Goal: Task Accomplishment & Management: Complete application form

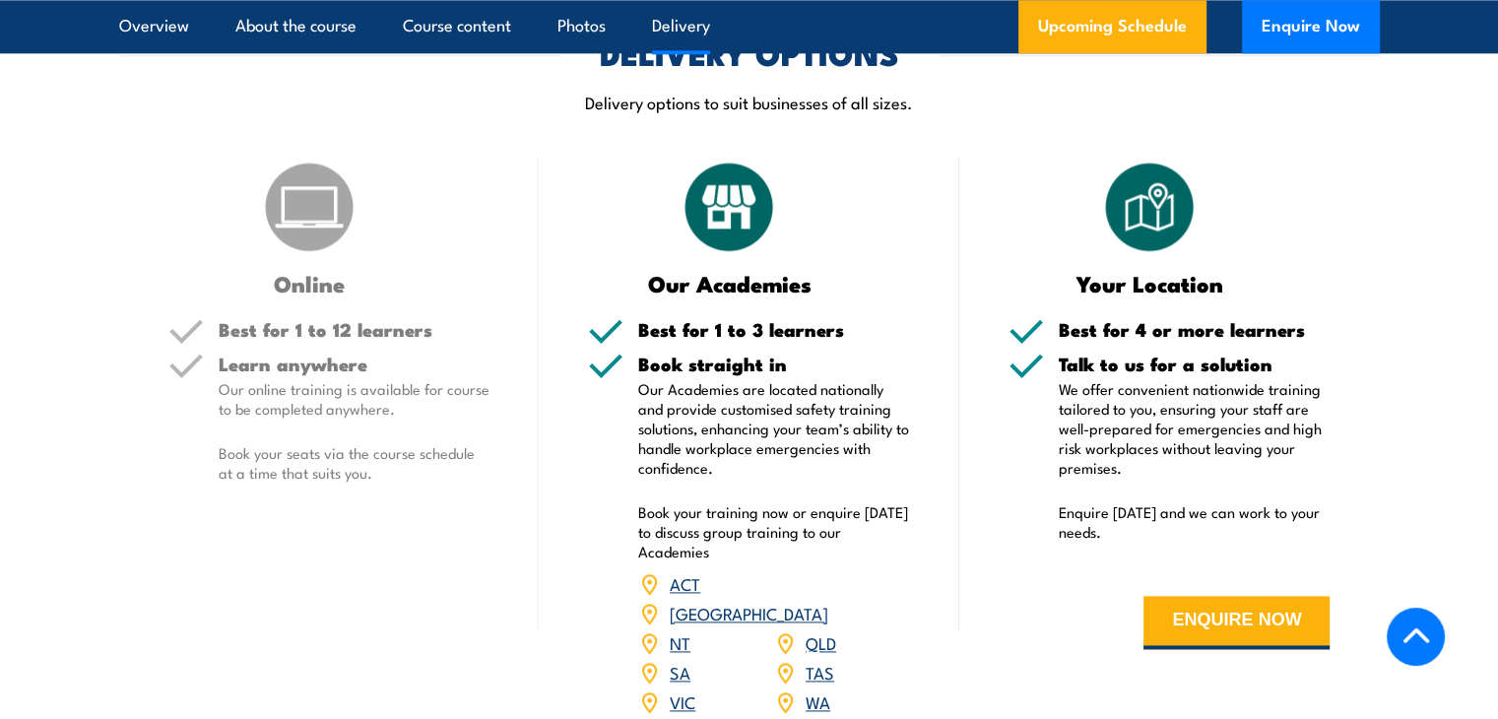
scroll to position [2463, 0]
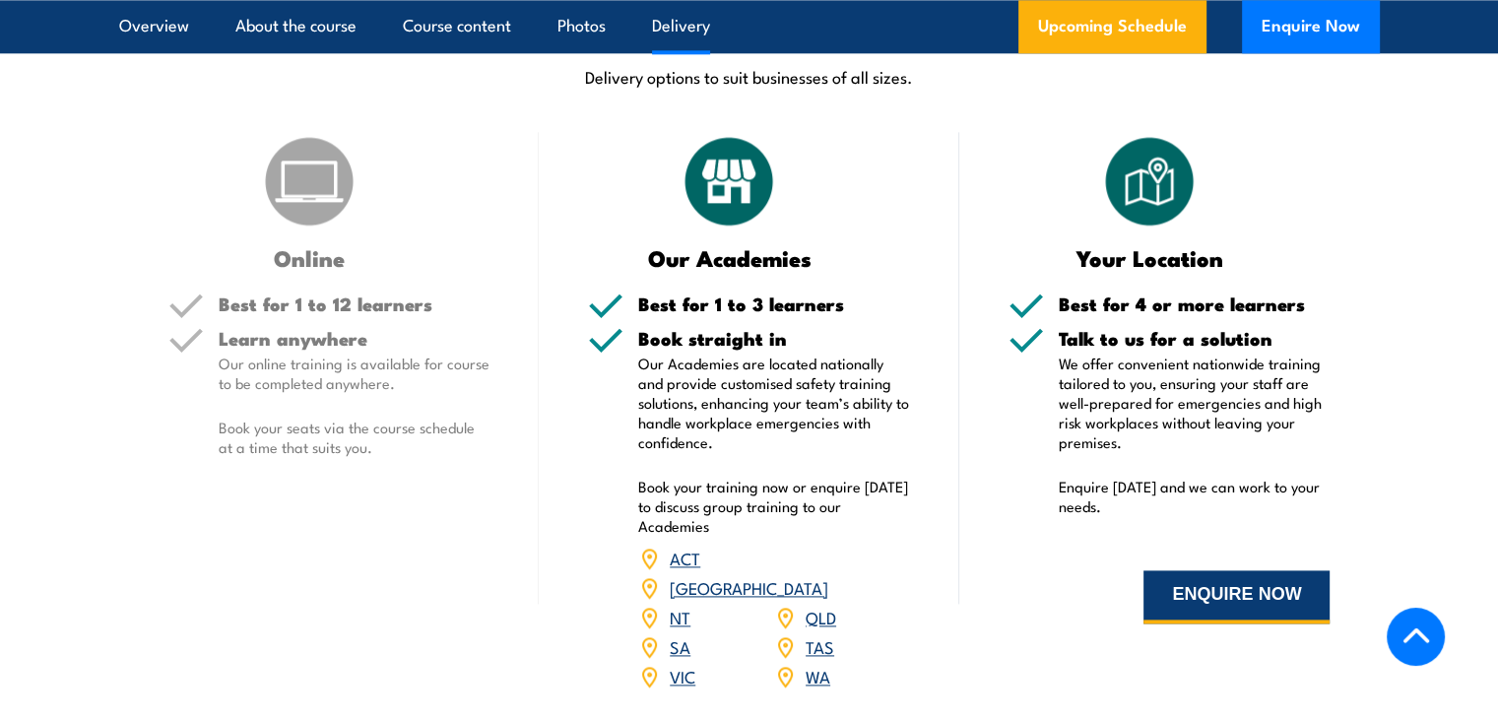
click at [1218, 592] on button "ENQUIRE NOW" at bounding box center [1237, 596] width 186 height 53
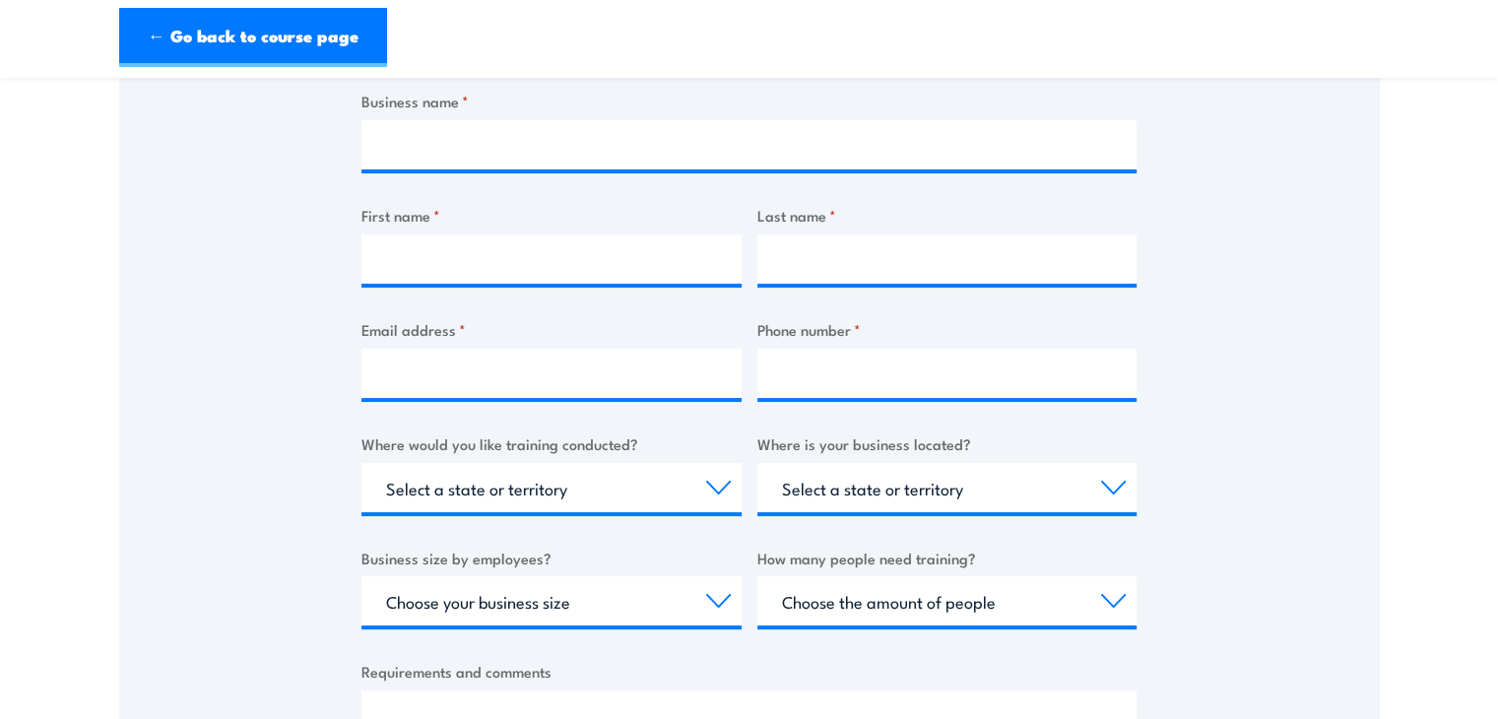
scroll to position [197, 0]
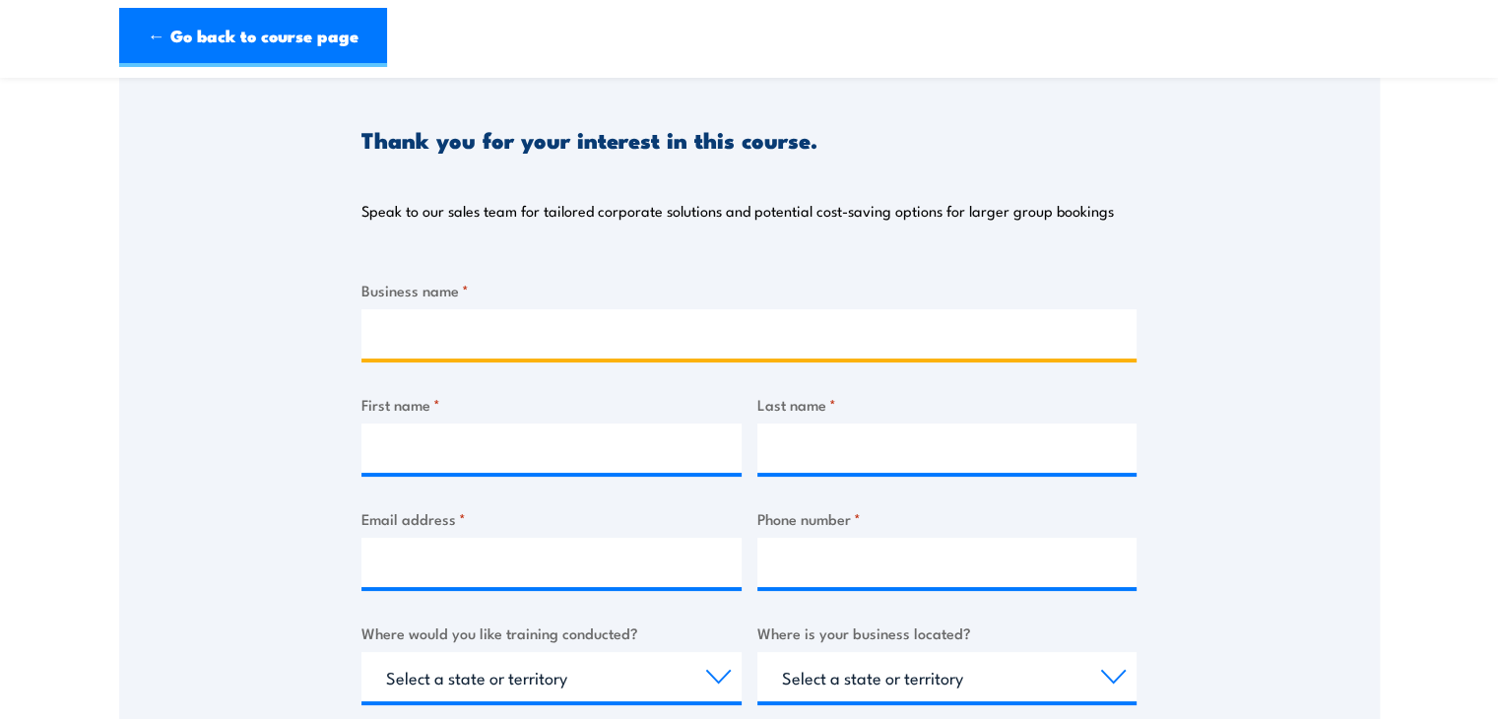
click at [436, 333] on input "Business name *" at bounding box center [749, 333] width 775 height 49
type input "Ochre [PERSON_NAME]"
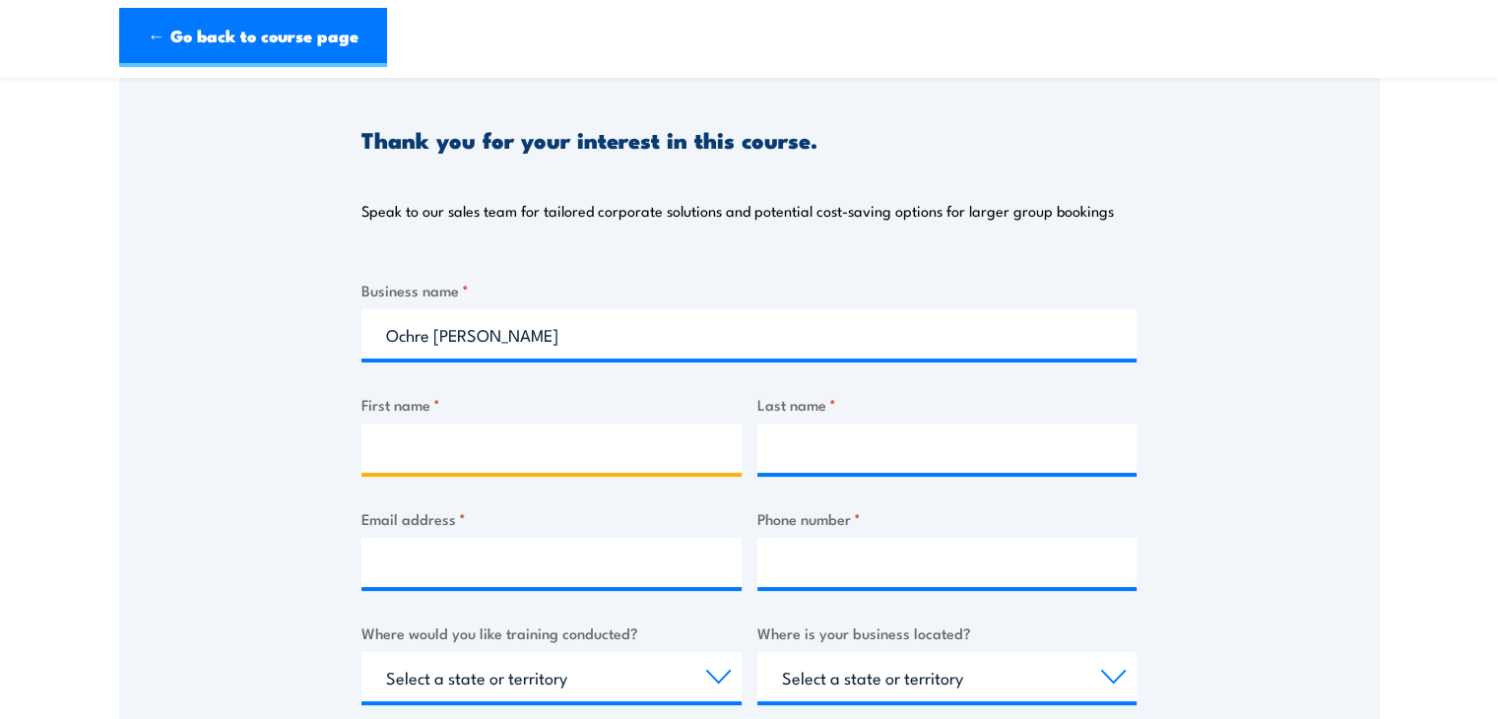
click at [413, 440] on input "First name *" at bounding box center [552, 448] width 380 height 49
type input "[PERSON_NAME]"
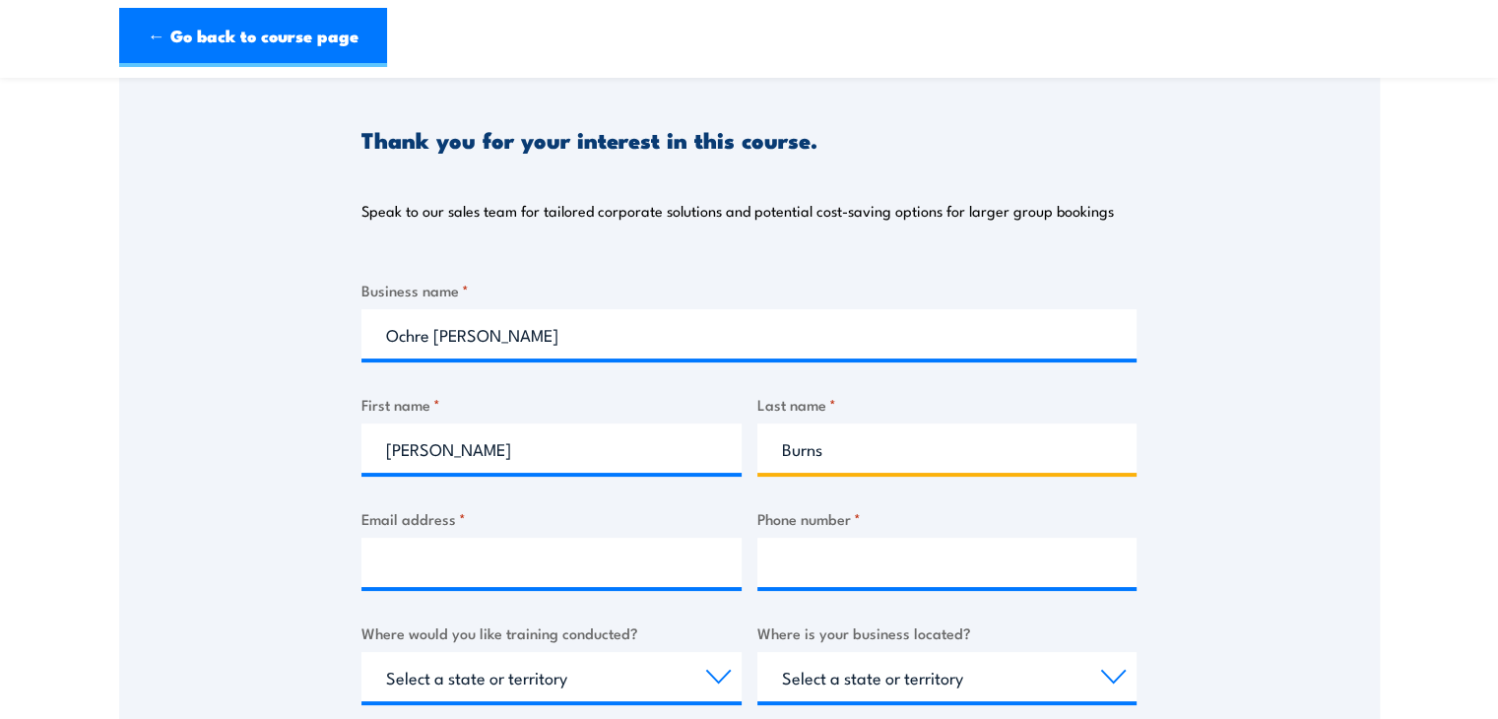
type input "Burns"
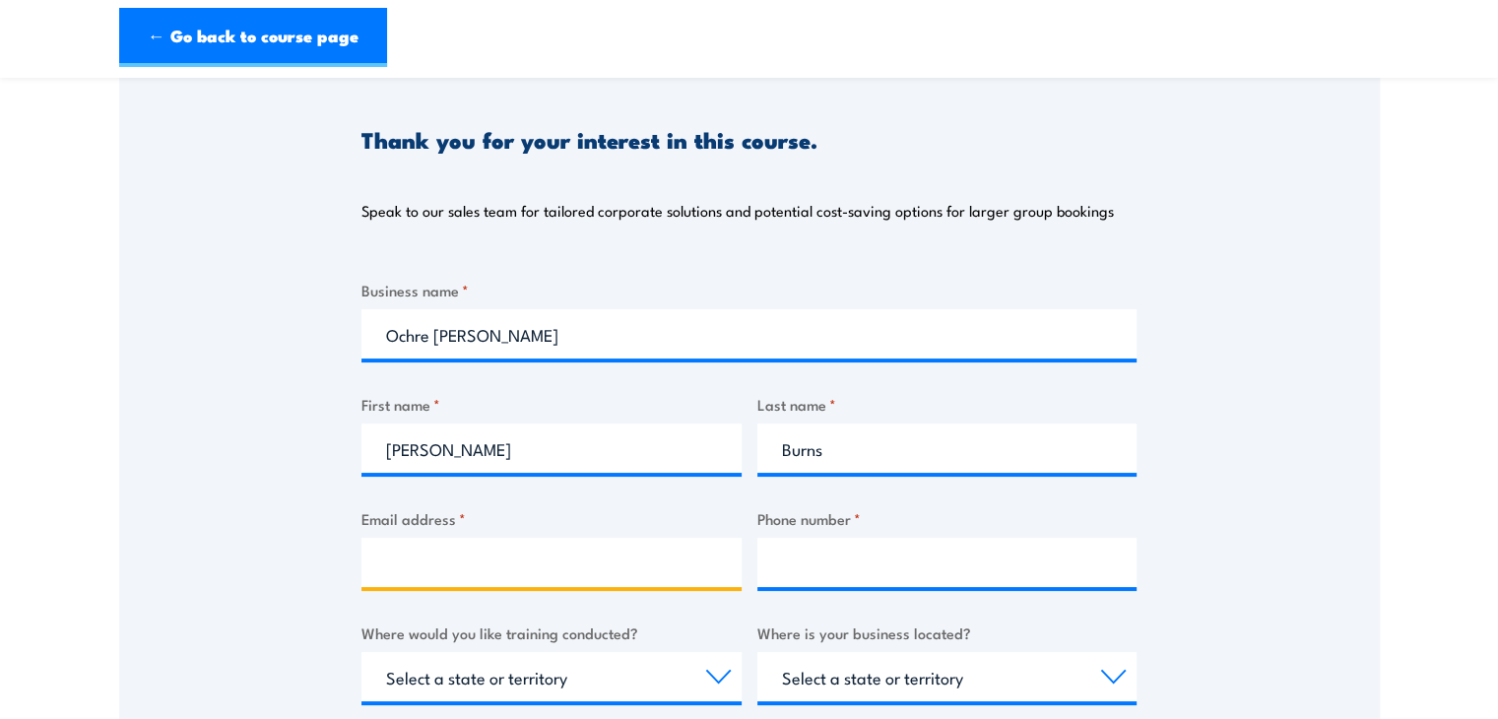
click at [426, 555] on input "Email address *" at bounding box center [552, 562] width 380 height 49
type input "[PERSON_NAME][EMAIL_ADDRESS][DOMAIN_NAME]"
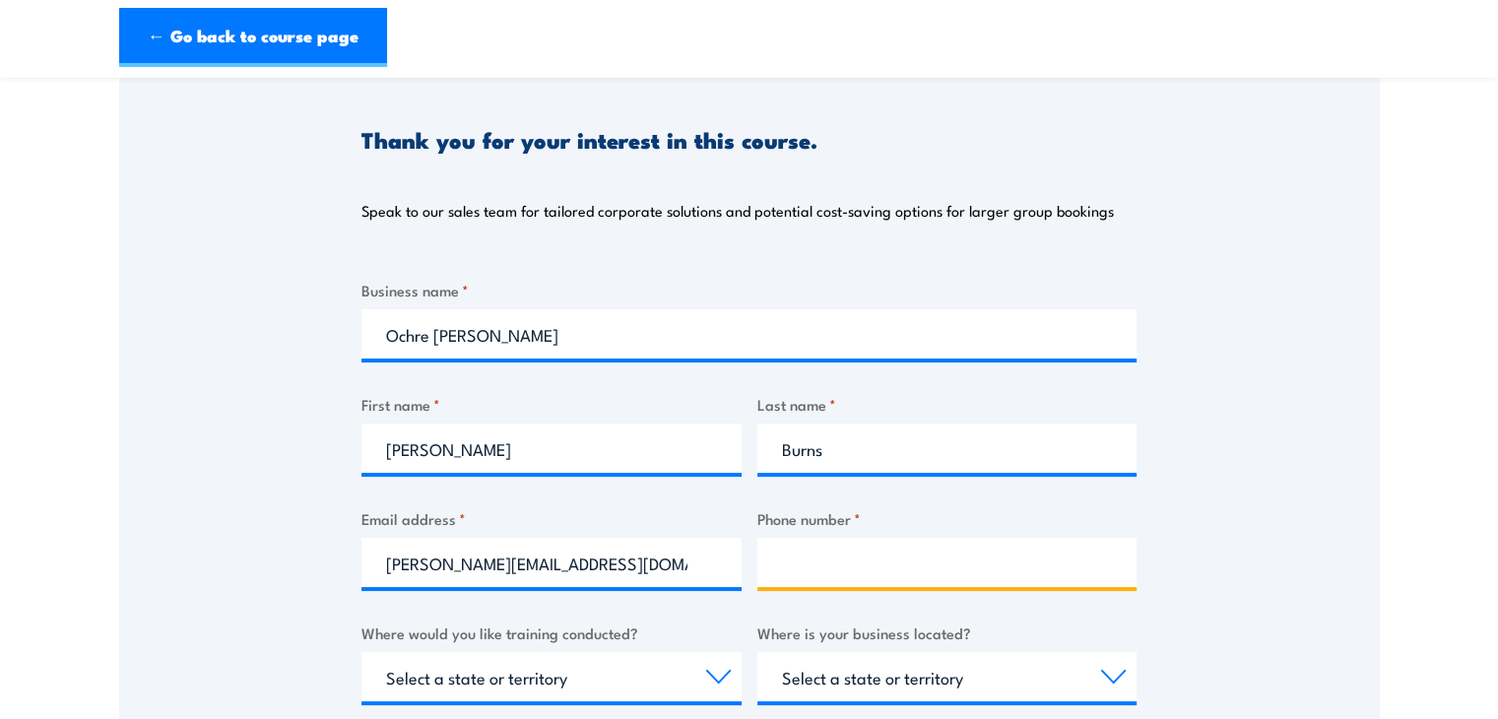
click at [817, 547] on input "Phone number *" at bounding box center [948, 562] width 380 height 49
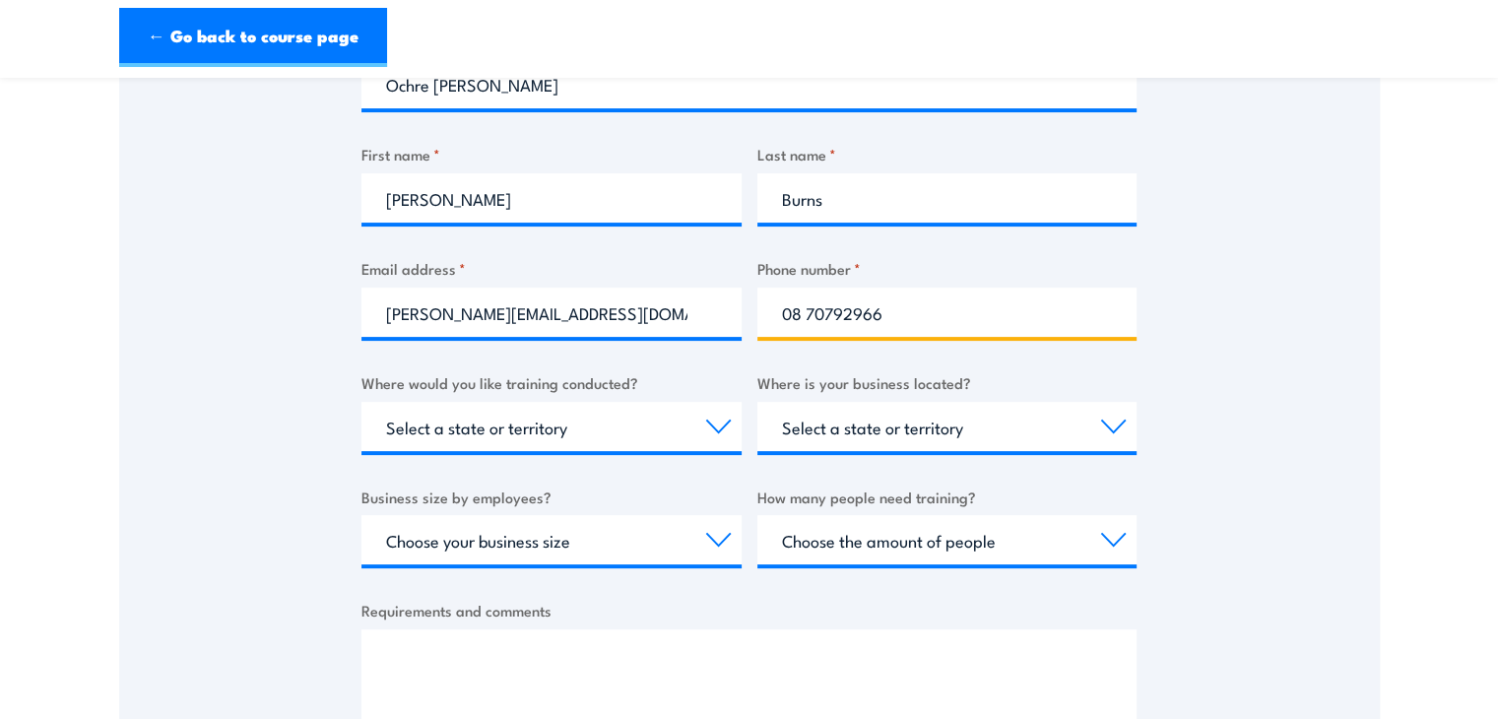
scroll to position [493, 0]
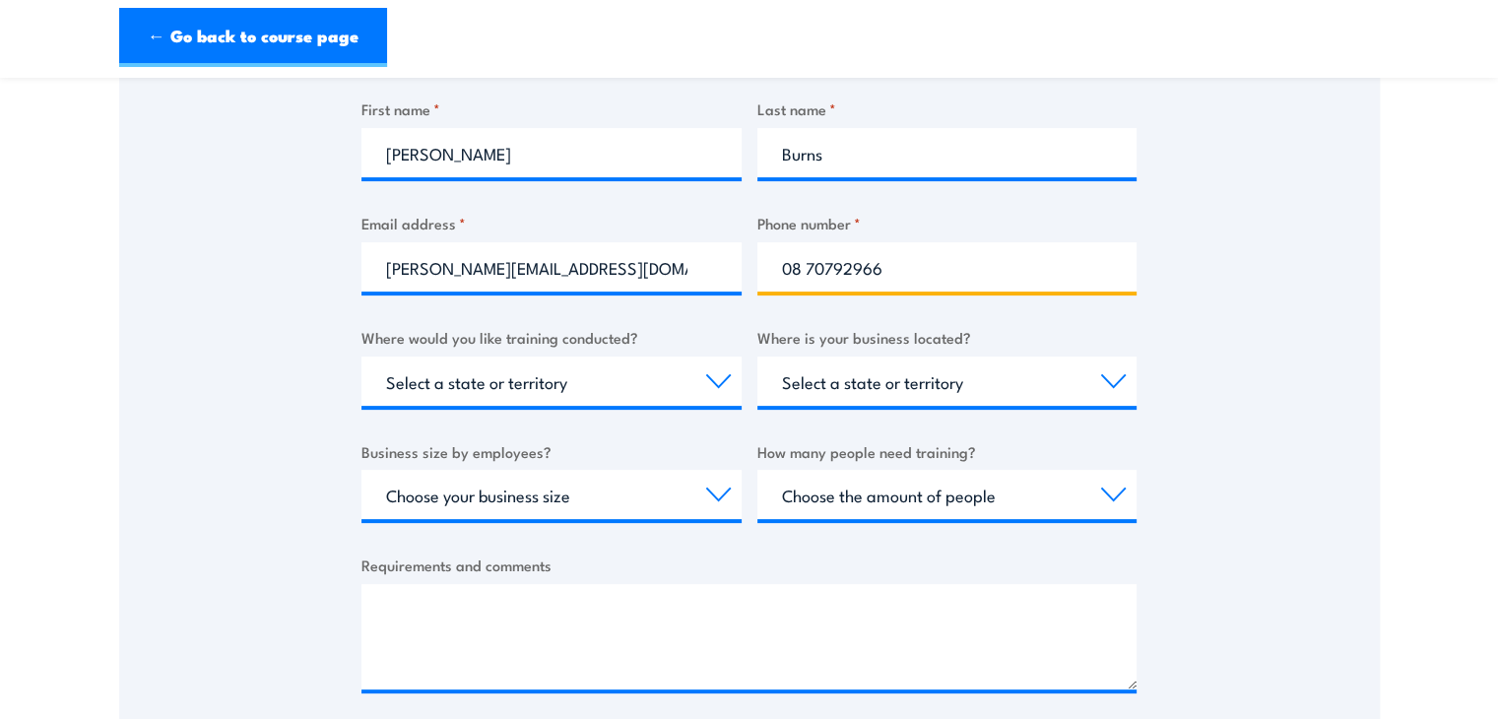
type input "08 70792966"
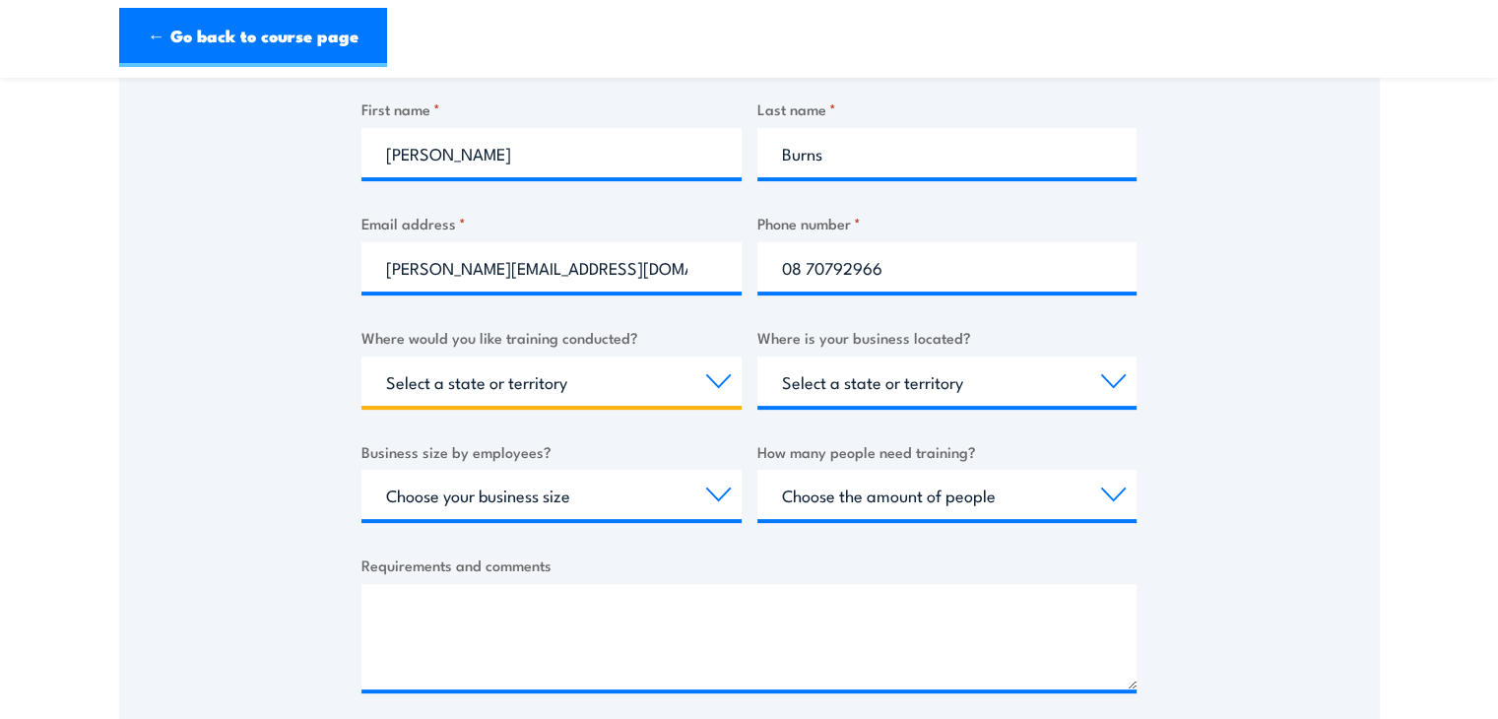
click at [719, 382] on select "Select a state or territory Nationally - multiple locations [GEOGRAPHIC_DATA] […" at bounding box center [552, 381] width 380 height 49
select select "SA"
click at [362, 357] on select "Select a state or territory Nationally - multiple locations [GEOGRAPHIC_DATA] […" at bounding box center [552, 381] width 380 height 49
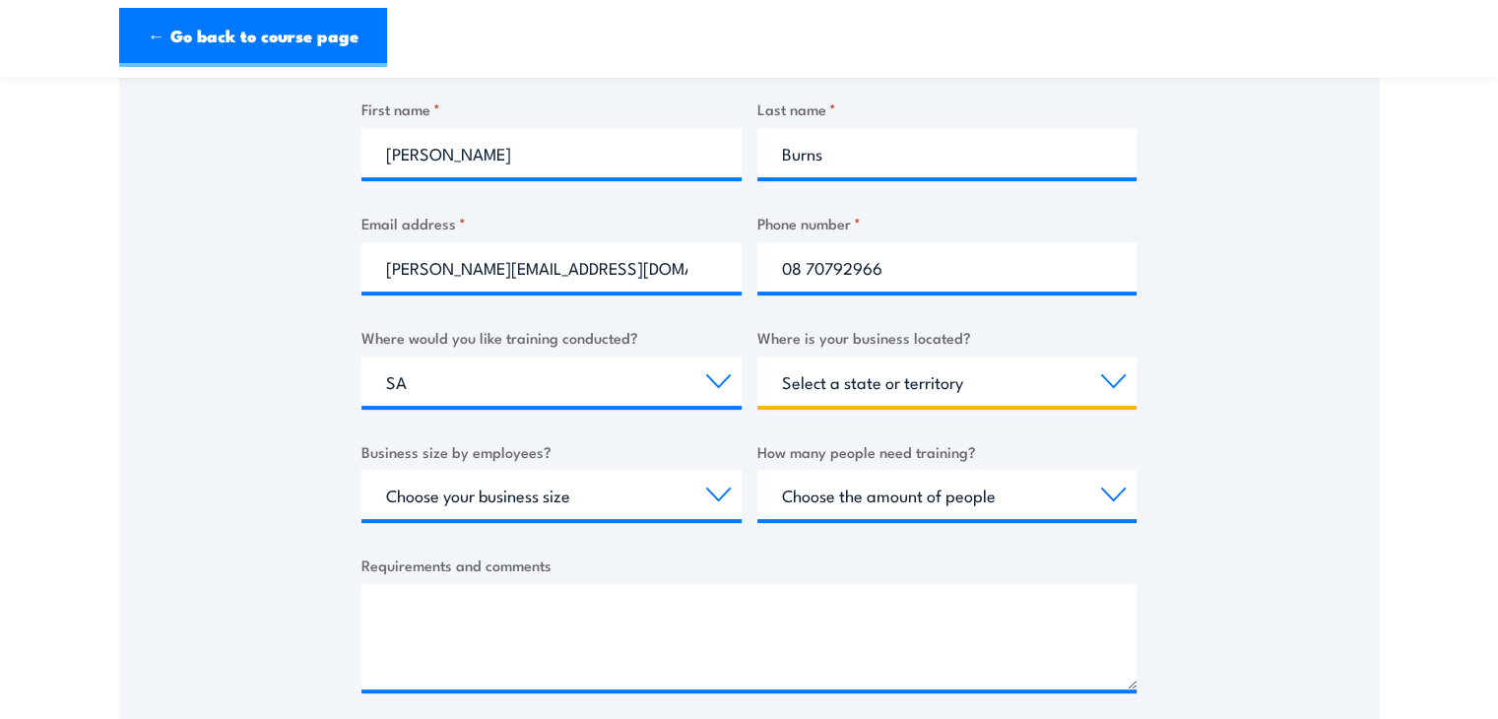
click at [1112, 379] on select "Select a state or territory [GEOGRAPHIC_DATA] [GEOGRAPHIC_DATA] [GEOGRAPHIC_DAT…" at bounding box center [948, 381] width 380 height 49
select select "SA"
click at [758, 357] on select "Select a state or territory [GEOGRAPHIC_DATA] [GEOGRAPHIC_DATA] [GEOGRAPHIC_DAT…" at bounding box center [948, 381] width 380 height 49
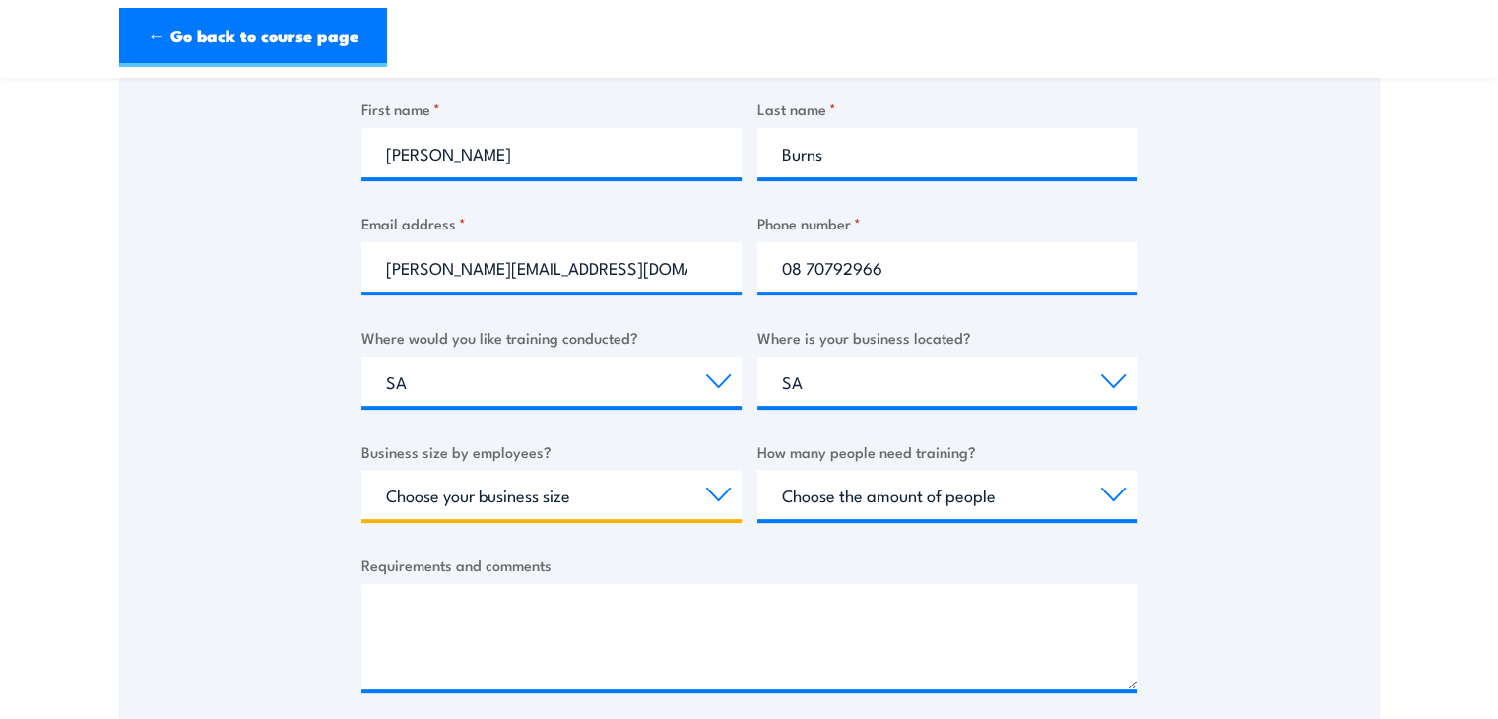
click at [713, 498] on select "Choose your business size 1 to 19 20 to 199 200+" at bounding box center [552, 494] width 380 height 49
select select "1 to 19"
click at [362, 470] on select "Choose your business size 1 to 19 20 to 199 200+" at bounding box center [552, 494] width 380 height 49
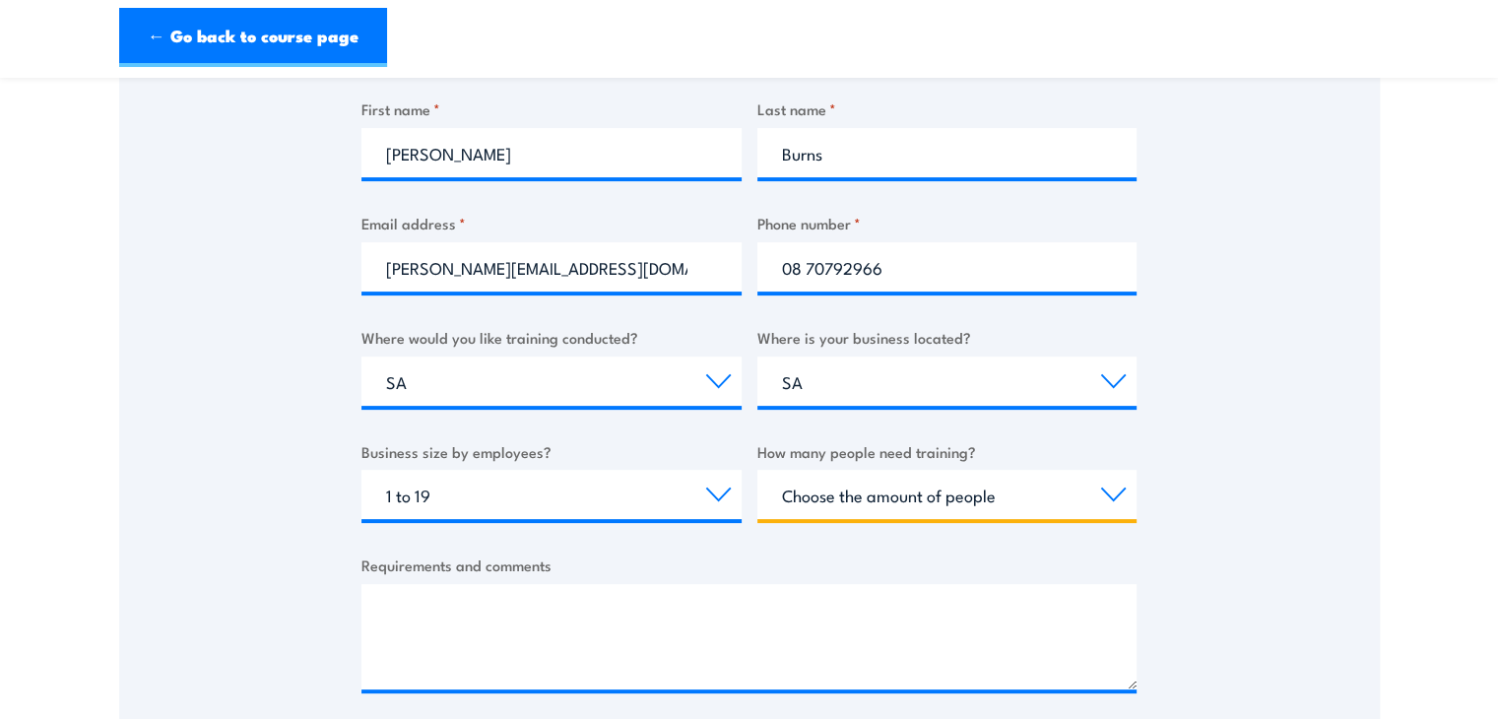
click at [1103, 494] on select "Choose the amount of people 1 to 4 5 to 19 20+" at bounding box center [948, 494] width 380 height 49
click at [1119, 498] on select "Choose the amount of people 1 to 4 5 to 19 20+" at bounding box center [948, 494] width 380 height 49
select select "5 to 19"
click at [758, 470] on select "Choose the amount of people 1 to 4 5 to 19 20+" at bounding box center [948, 494] width 380 height 49
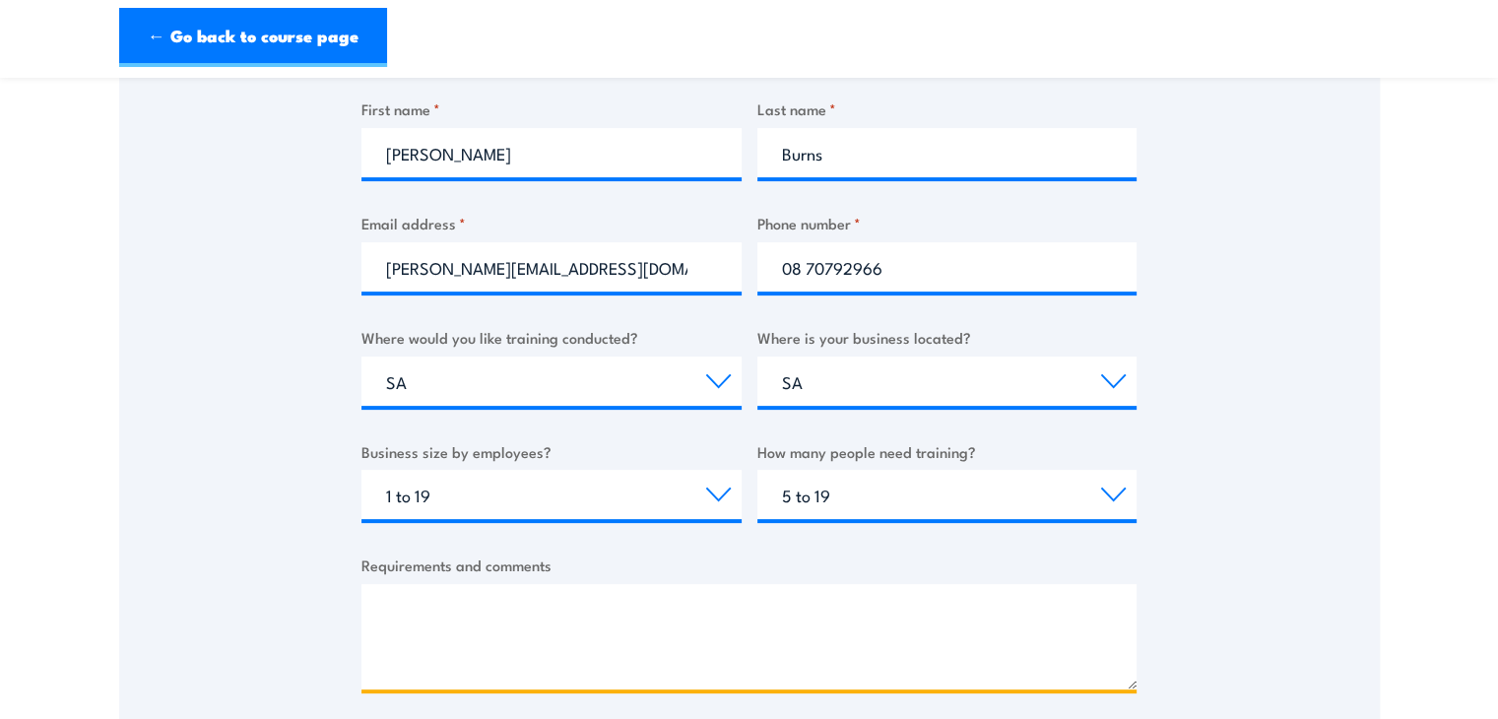
click at [504, 615] on textarea "Requirements and comments" at bounding box center [749, 636] width 775 height 105
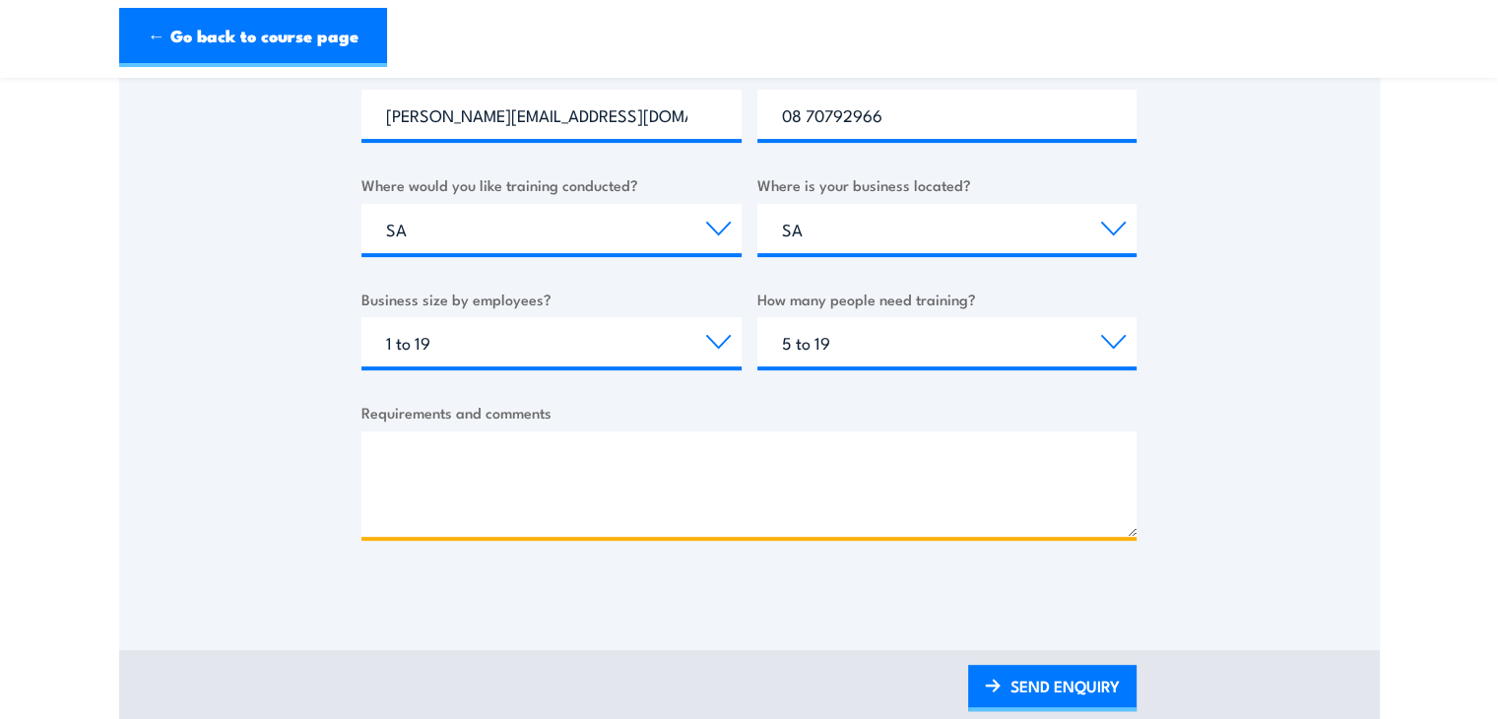
scroll to position [690, 0]
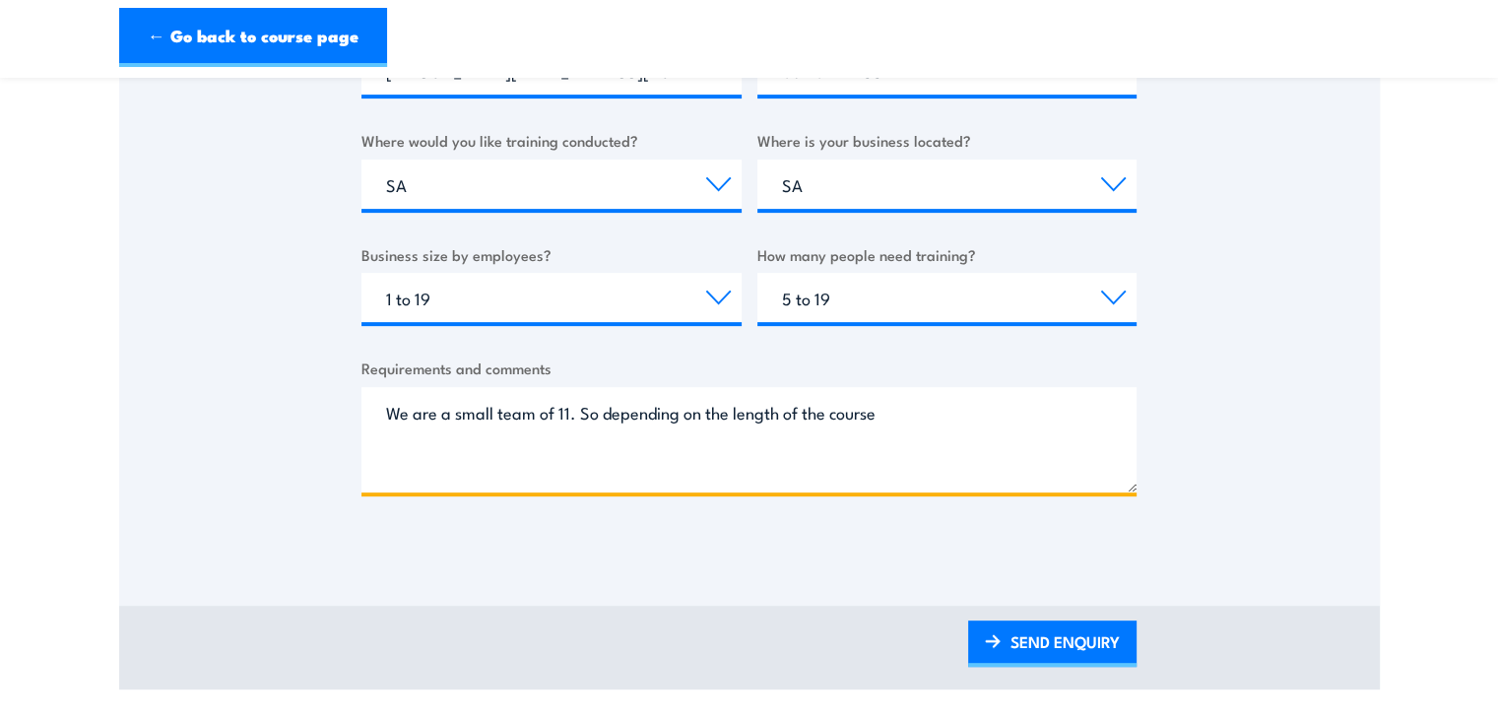
click at [784, 414] on textarea "We are a small team of 11. So depending on the length of the course" at bounding box center [749, 439] width 775 height 105
click at [984, 409] on textarea "We are a small team of 11. So depending on the length and cost of the course" at bounding box center [749, 439] width 775 height 105
click at [599, 415] on textarea "We are a small team of 11. So depending on the length and cost of the course" at bounding box center [749, 439] width 775 height 105
click at [936, 415] on textarea "We are a small team of 11. Depending on the length and cost of the course" at bounding box center [749, 439] width 775 height 105
drag, startPoint x: 927, startPoint y: 415, endPoint x: 1050, endPoint y: 423, distance: 123.4
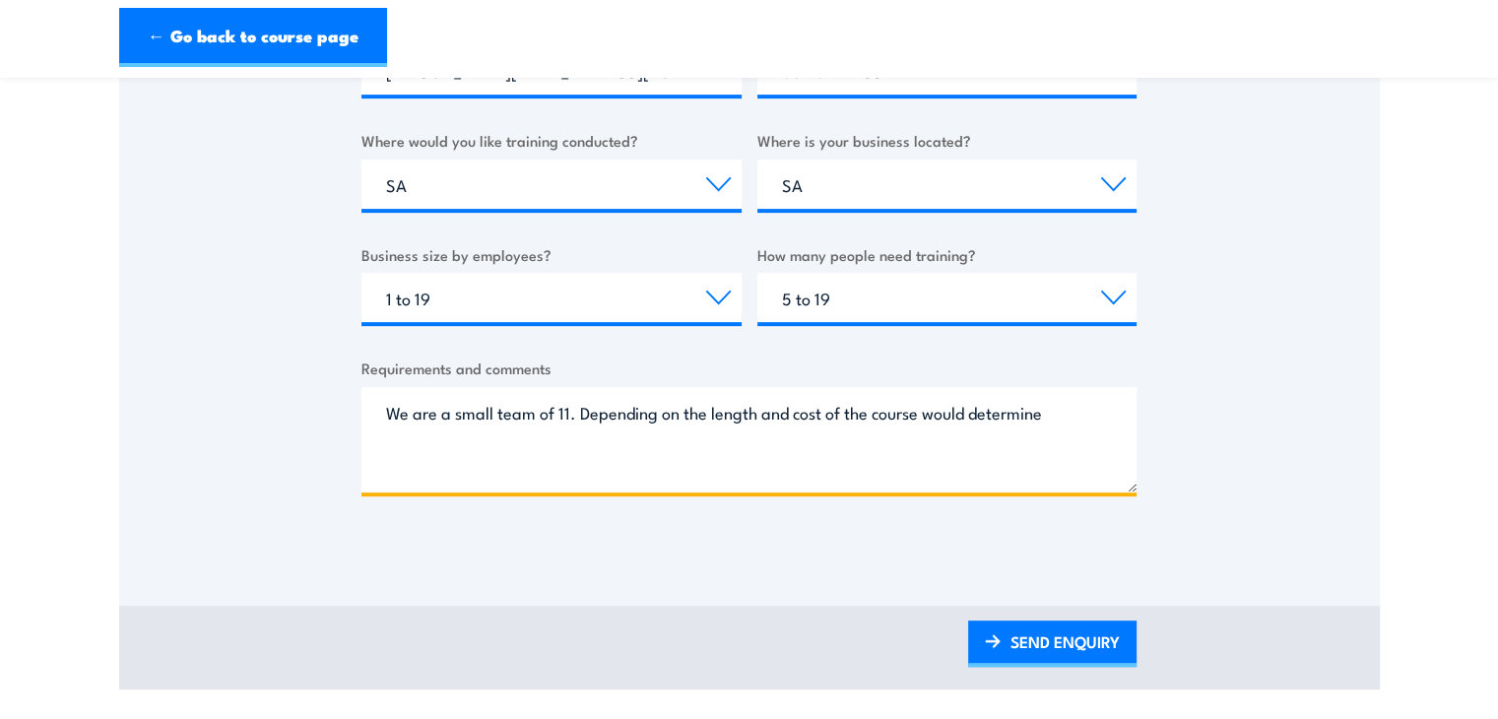
click at [1050, 423] on textarea "We are a small team of 11. Depending on the length and cost of the course would…" at bounding box center [749, 439] width 775 height 105
click at [1084, 415] on textarea "We are a small team of 11. Depending on the length and cost of the course and i…" at bounding box center [749, 439] width 775 height 105
type textarea "W"
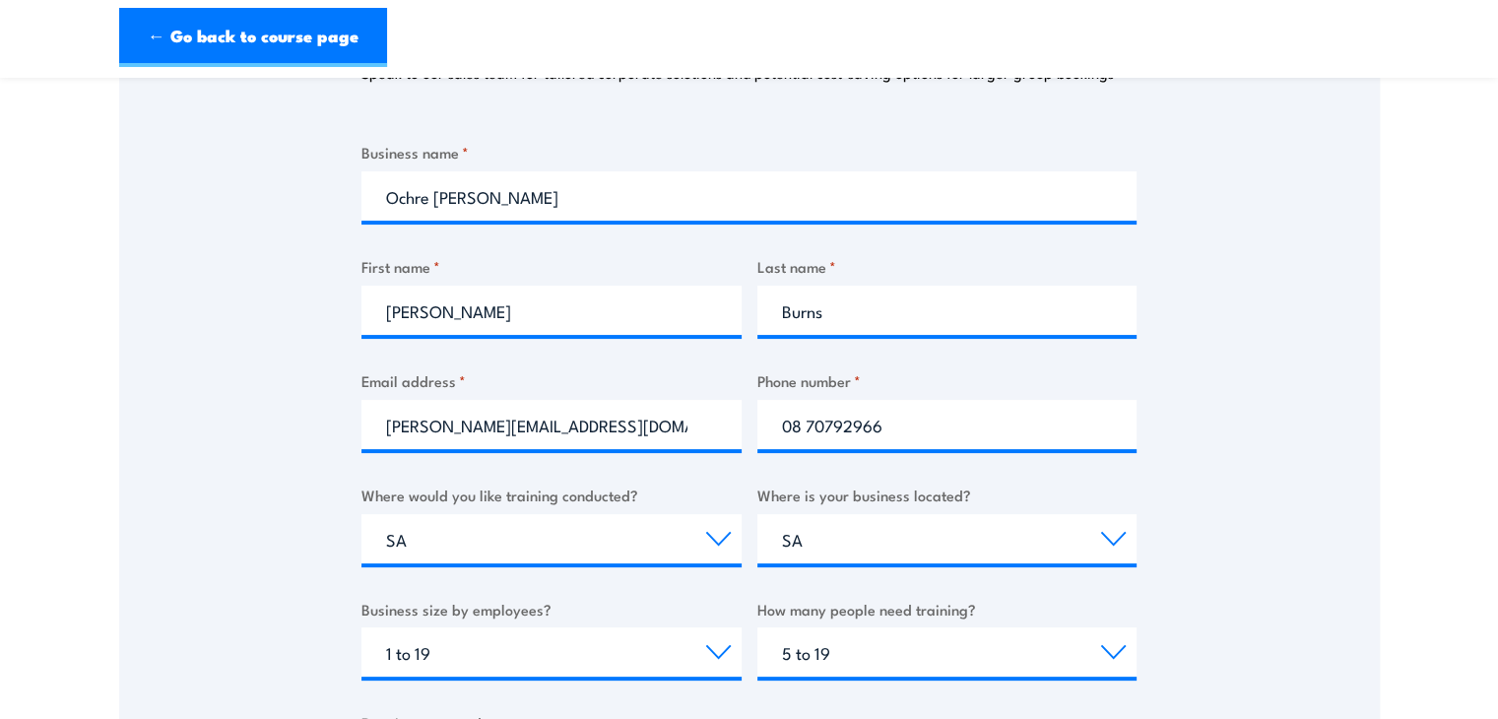
scroll to position [0, 0]
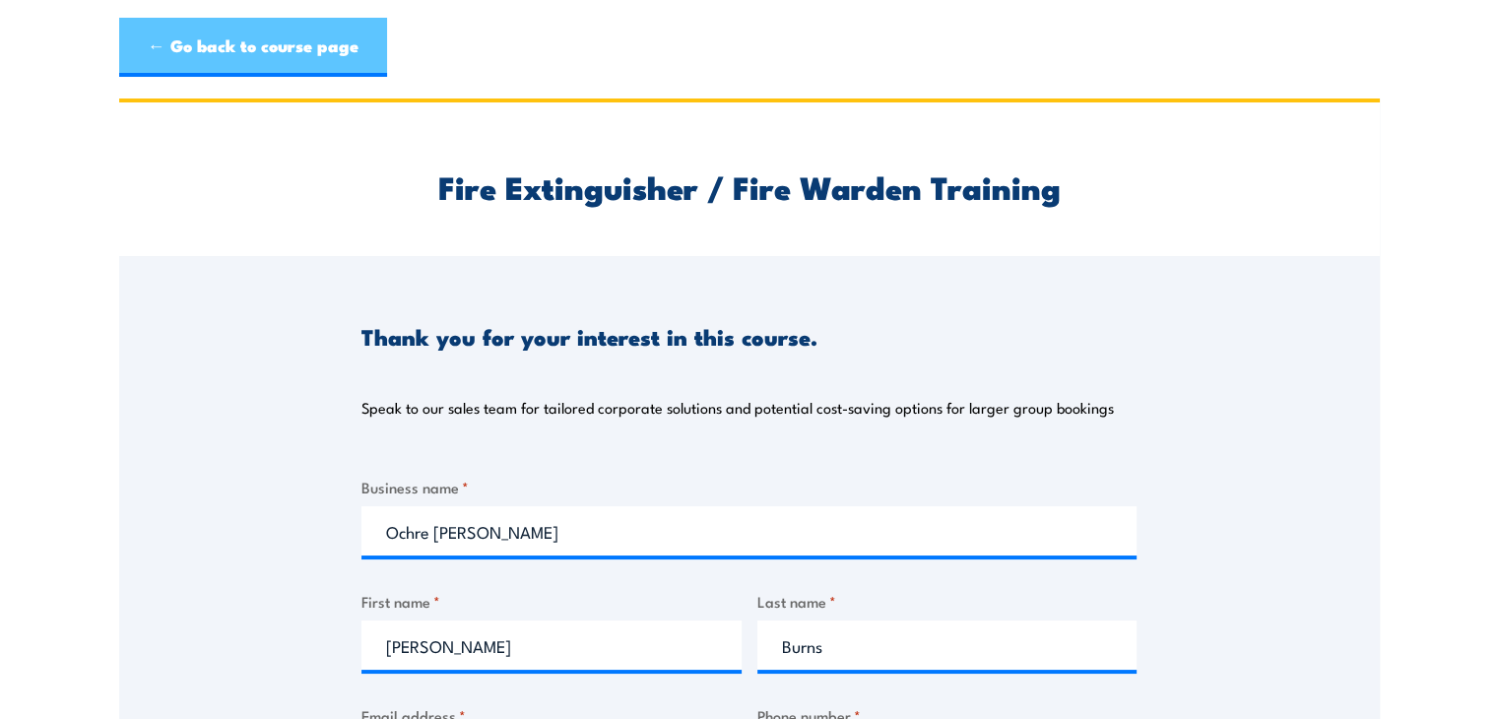
click at [189, 39] on link "← Go back to course page" at bounding box center [253, 47] width 268 height 59
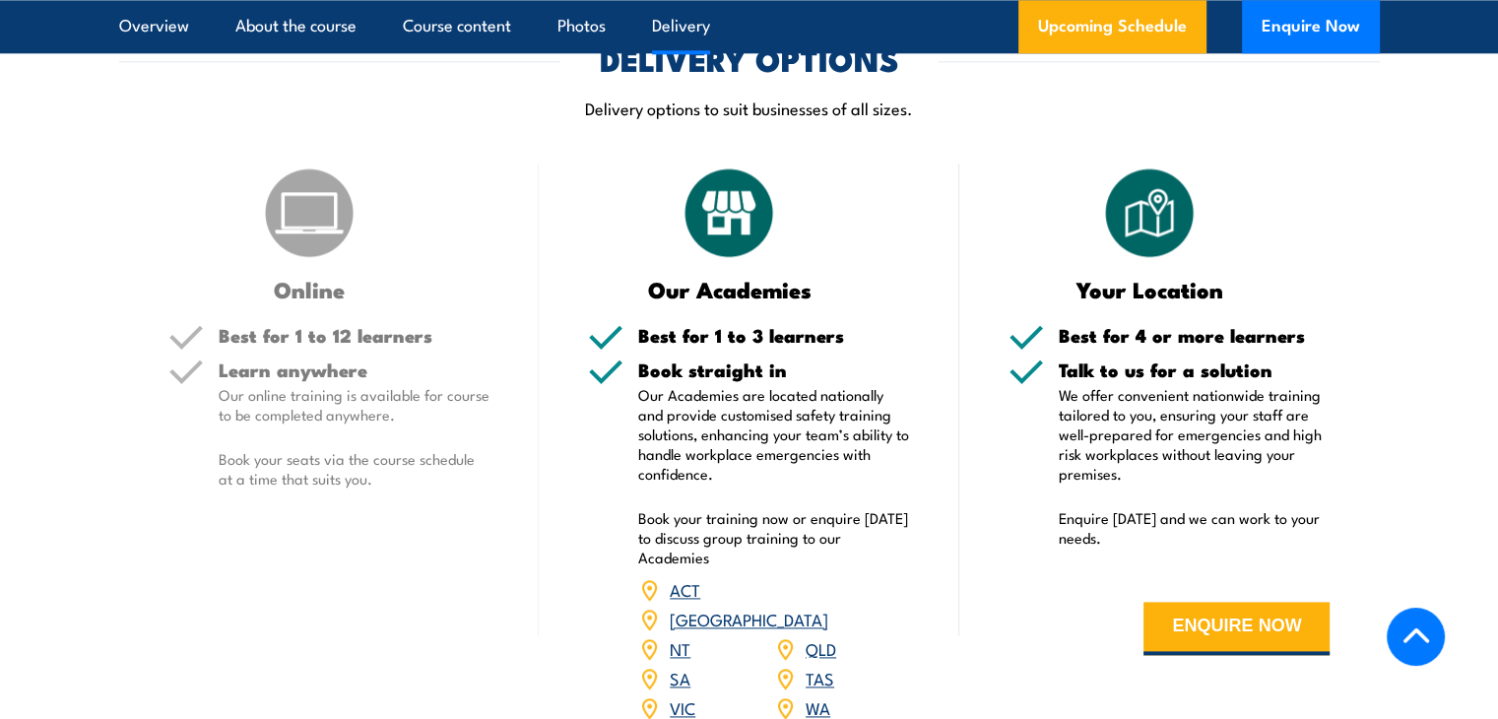
scroll to position [2643, 0]
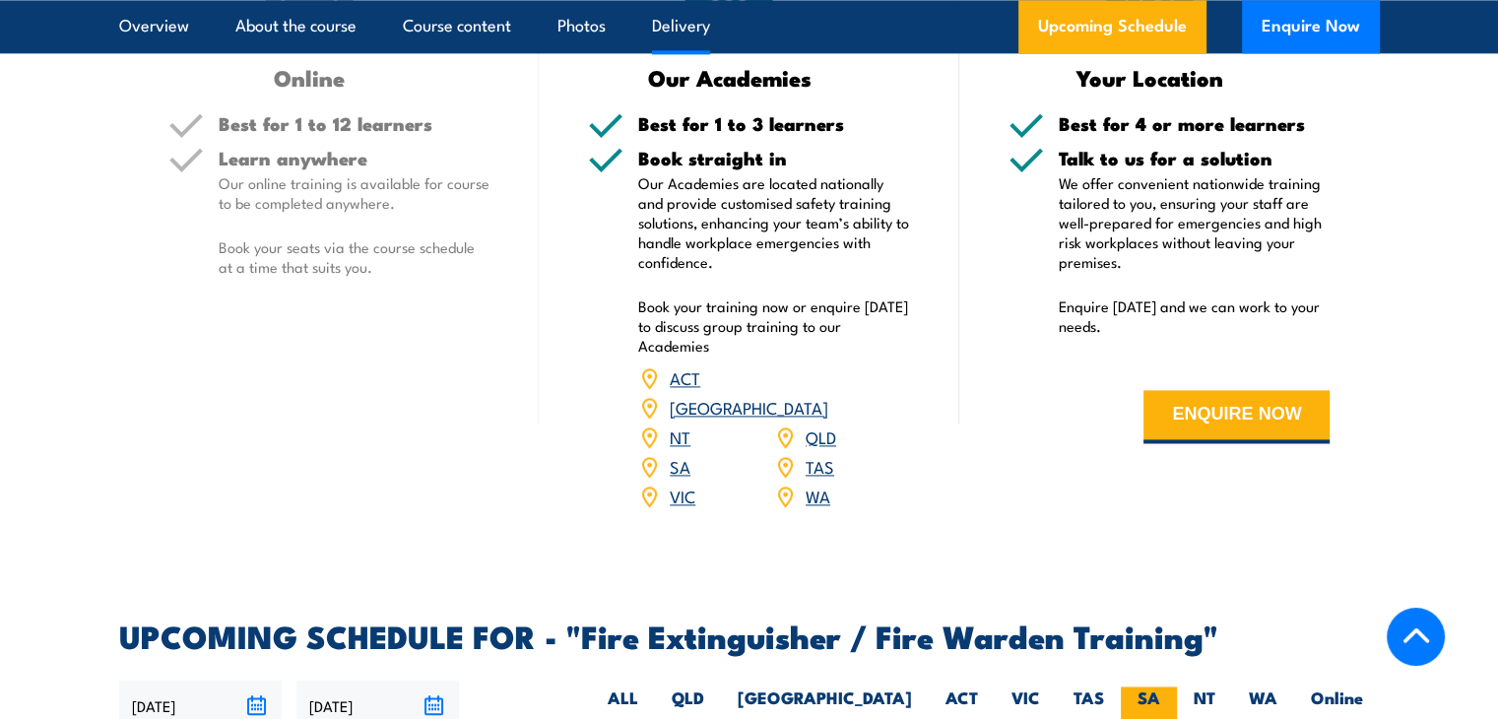
click at [1155, 687] on label "SA" at bounding box center [1149, 706] width 56 height 38
click at [1161, 687] on input "SA" at bounding box center [1167, 693] width 13 height 13
radio input "true"
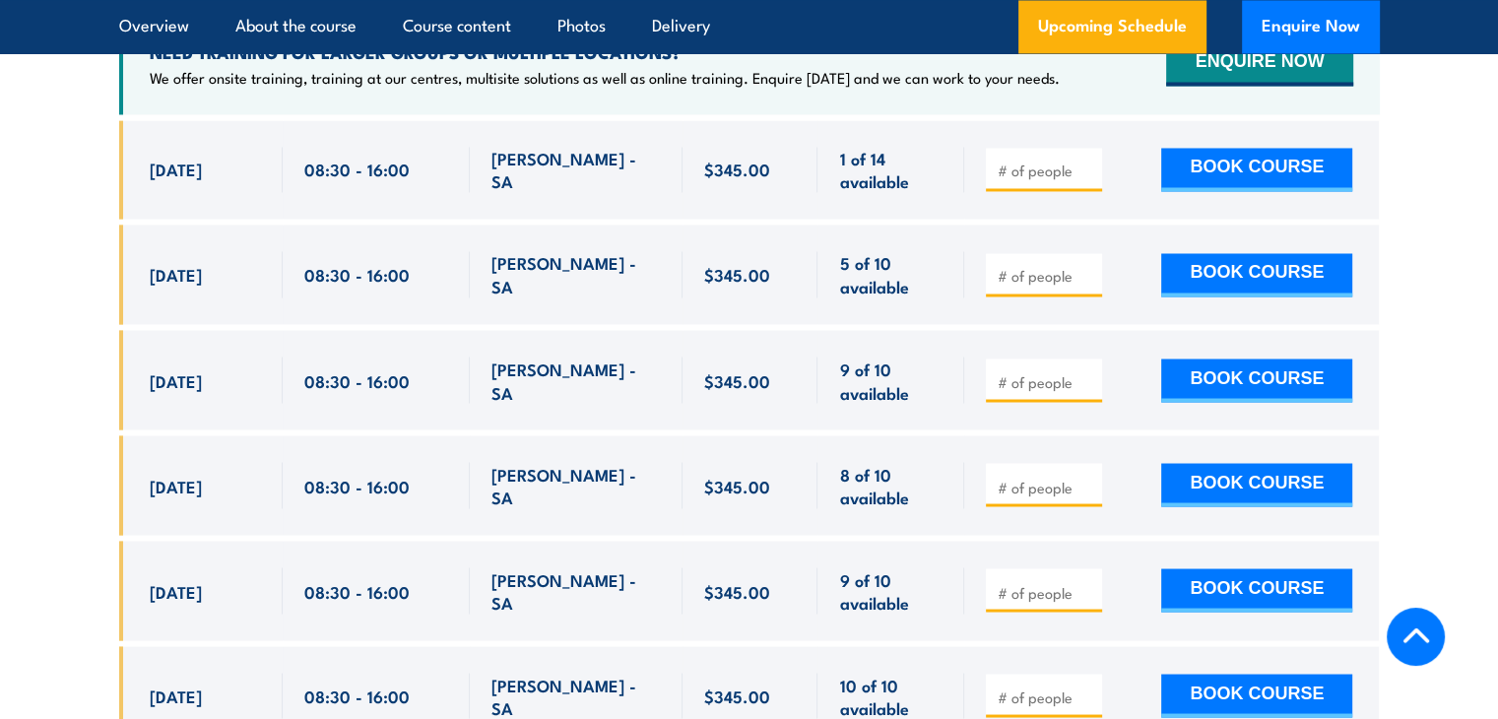
scroll to position [3234, 0]
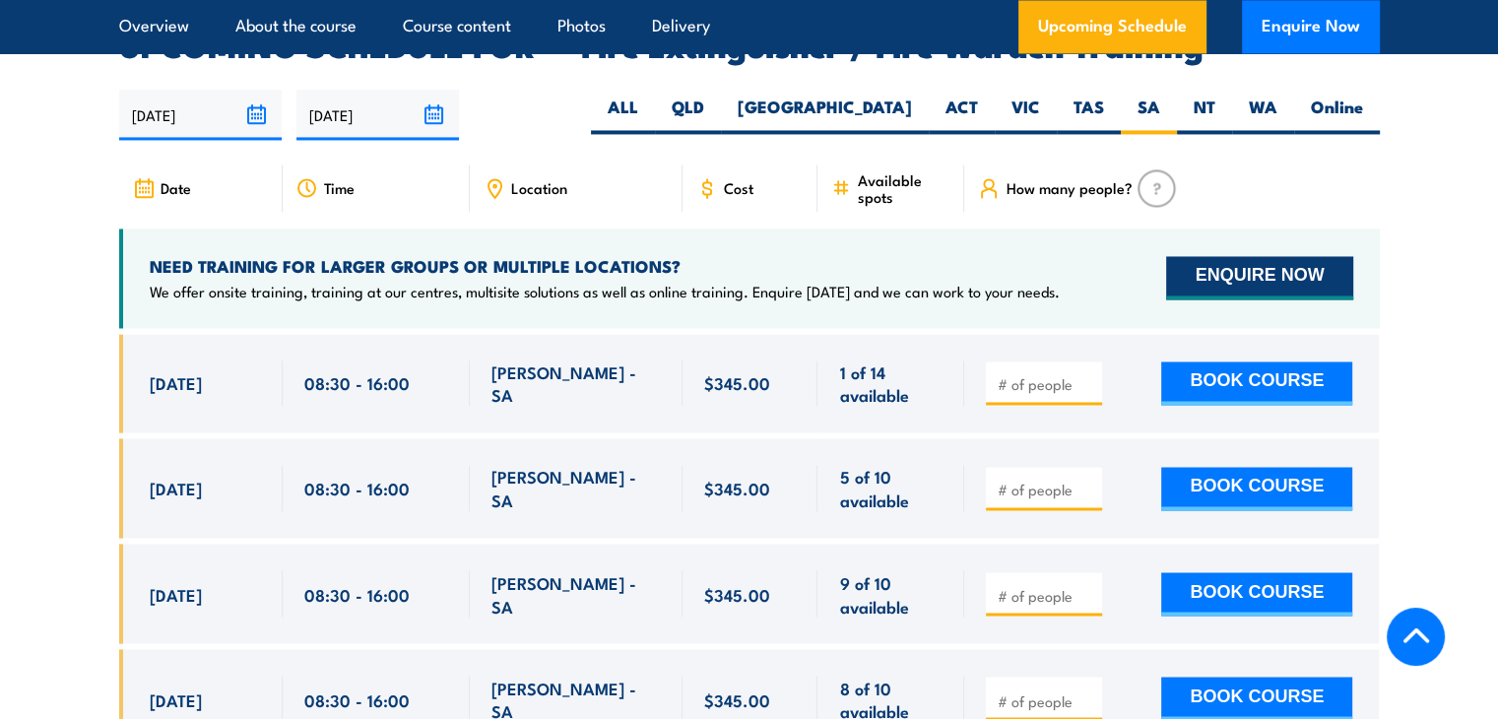
click at [1281, 256] on button "ENQUIRE NOW" at bounding box center [1259, 277] width 186 height 43
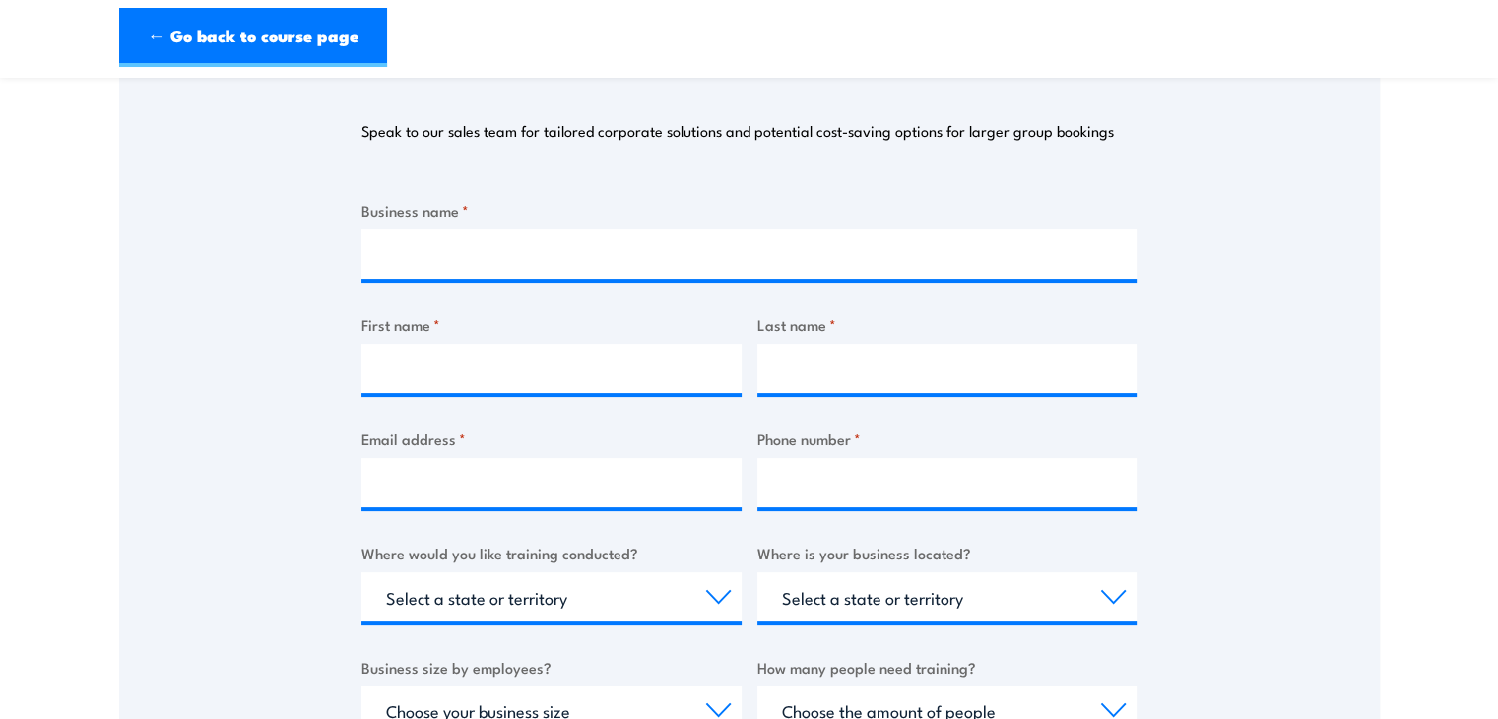
scroll to position [296, 0]
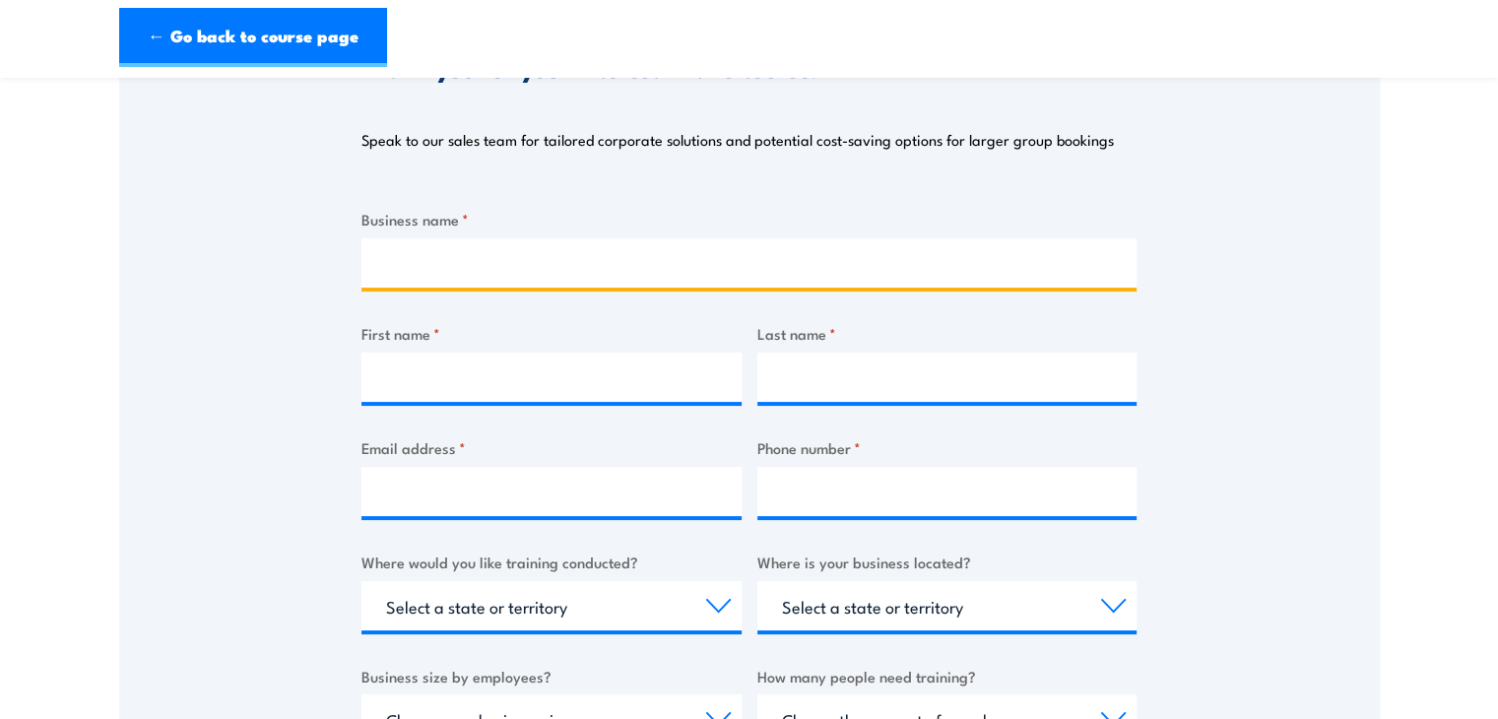
click at [436, 261] on input "Business name *" at bounding box center [749, 262] width 775 height 49
type input "Ochre [PERSON_NAME]"
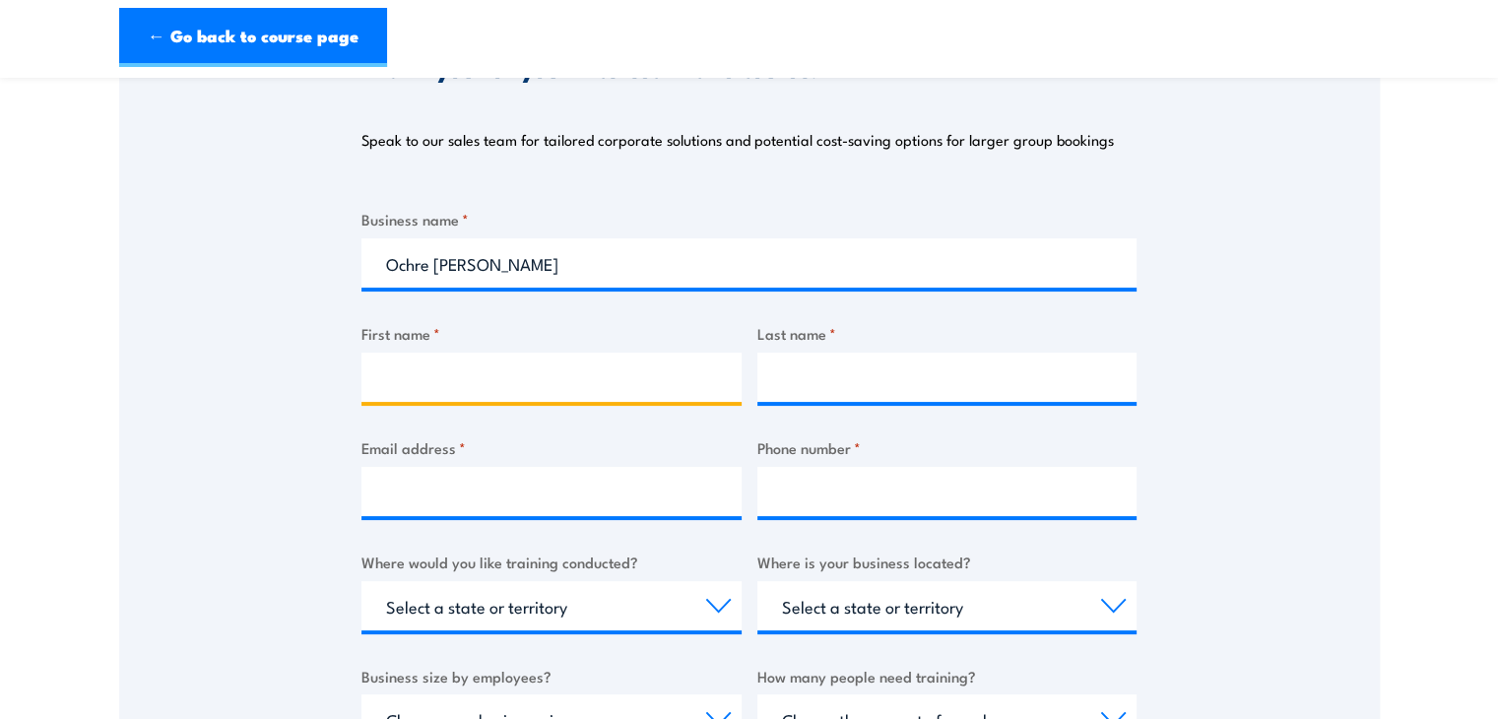
click at [439, 375] on input "First name *" at bounding box center [552, 377] width 380 height 49
type input "[PERSON_NAME]"
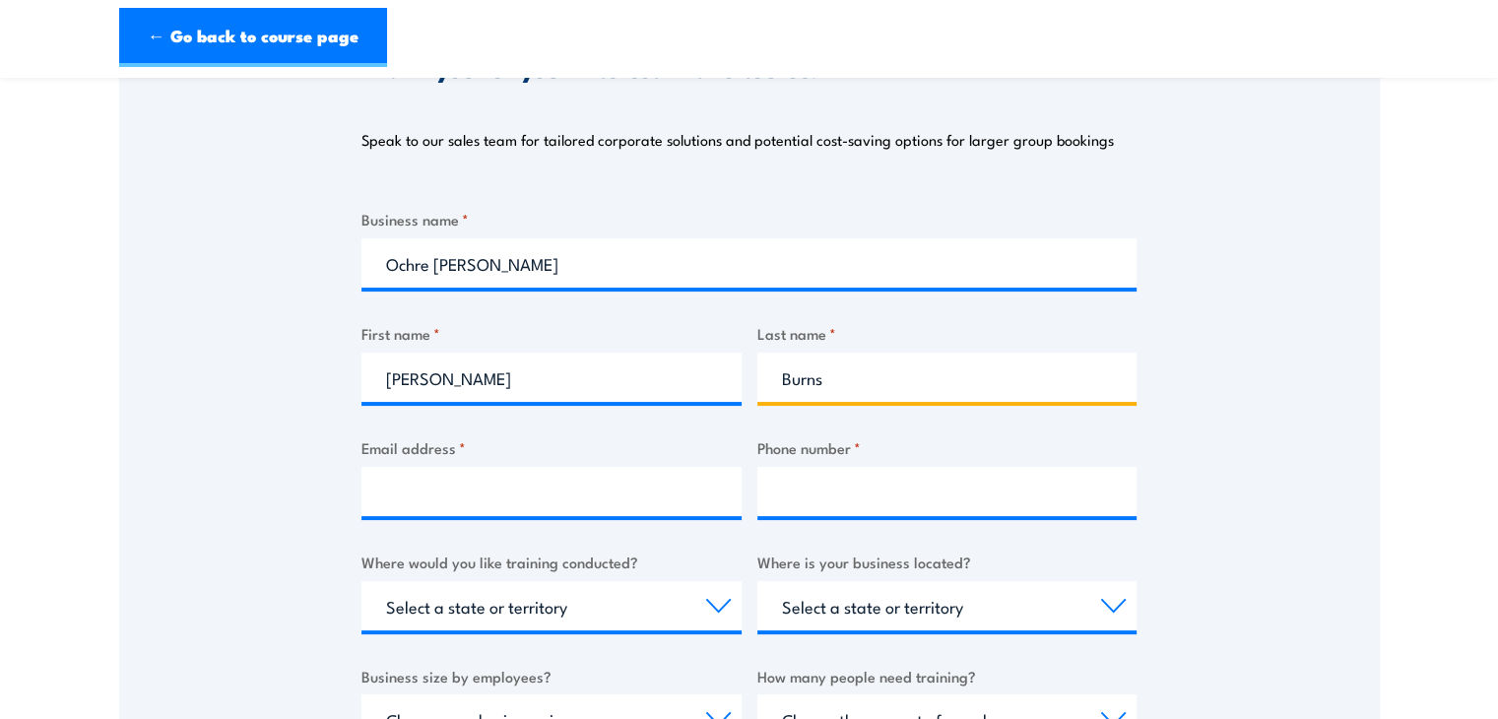
type input "Burns"
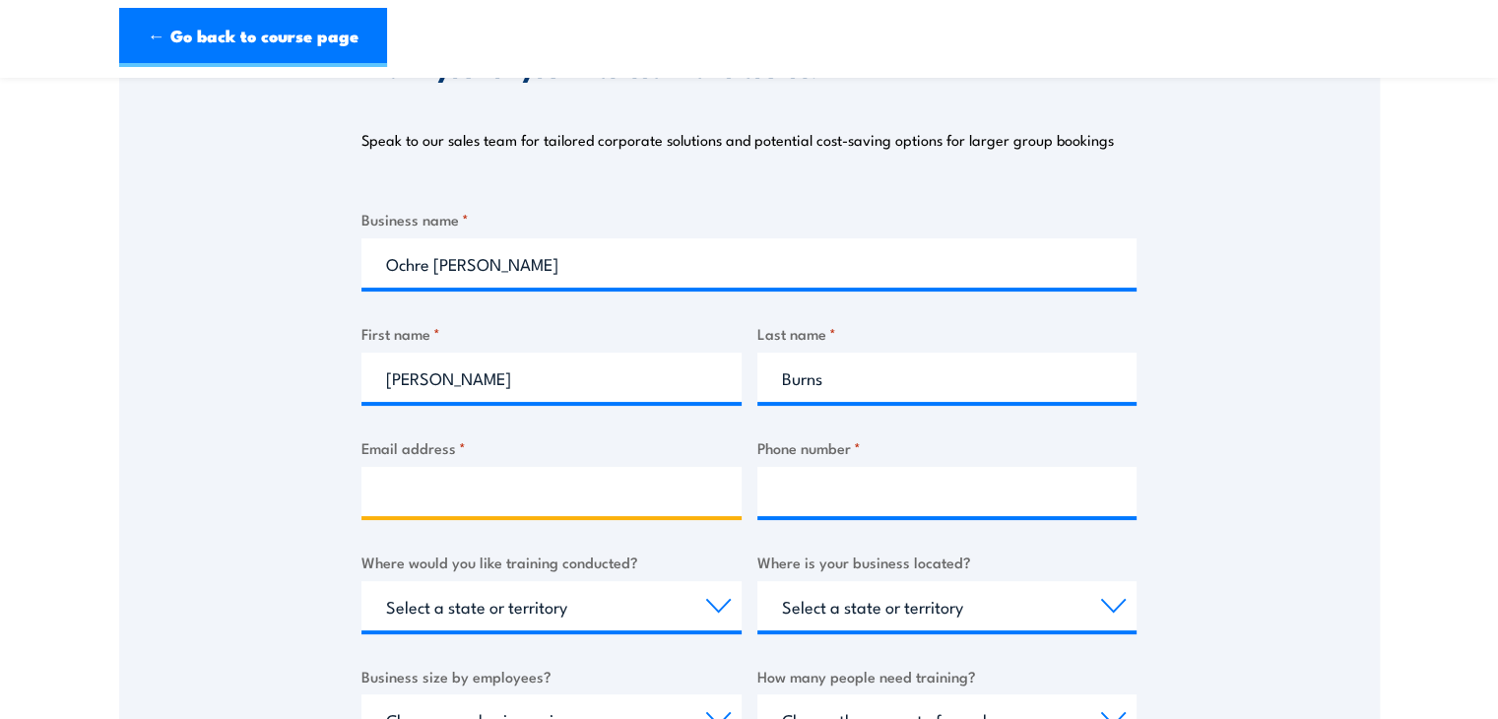
click at [424, 486] on input "Email address *" at bounding box center [552, 491] width 380 height 49
type input "[PERSON_NAME][EMAIL_ADDRESS][DOMAIN_NAME]"
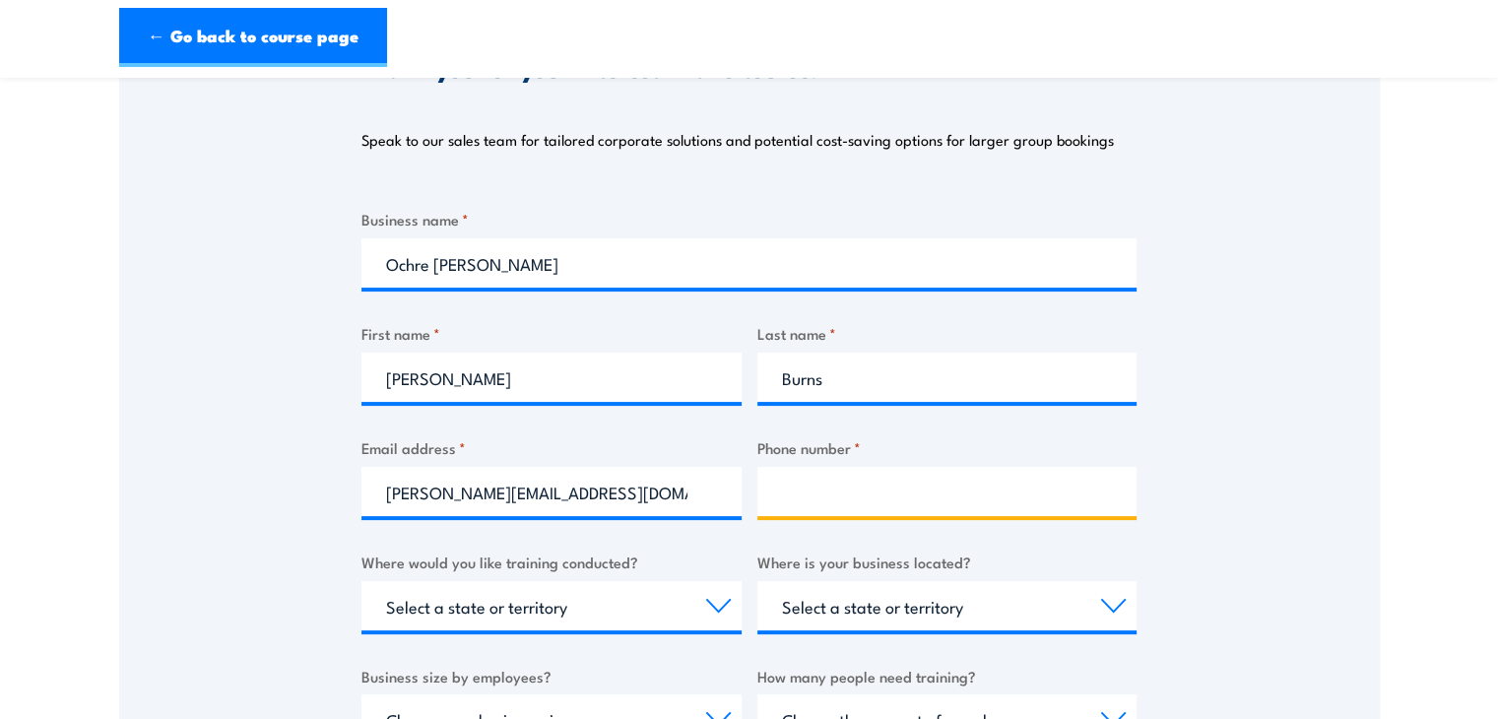
click at [779, 488] on input "Phone number *" at bounding box center [948, 491] width 380 height 49
type input "0870792966"
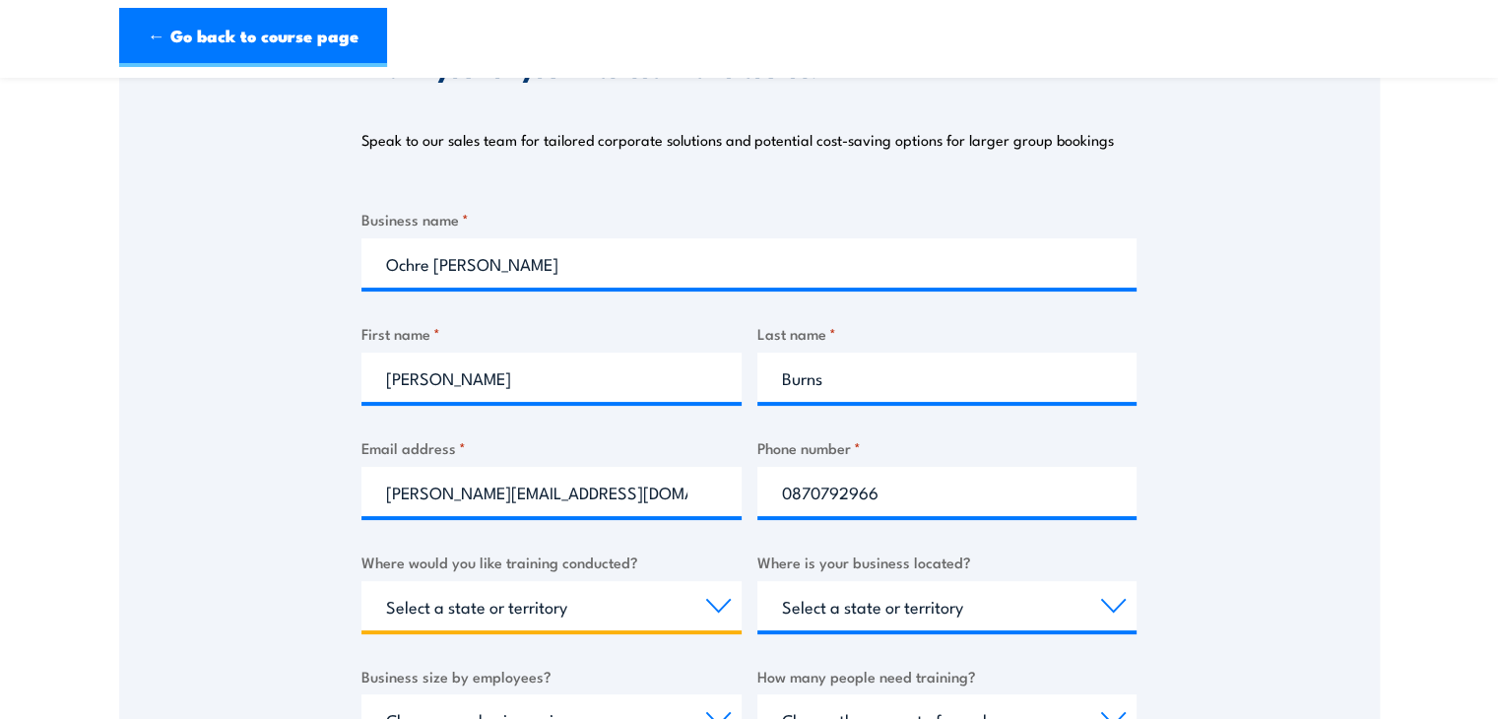
click at [717, 605] on select "Select a state or territory Nationally - multiple locations [GEOGRAPHIC_DATA] […" at bounding box center [552, 605] width 380 height 49
select select "SA"
click at [362, 581] on select "Select a state or territory Nationally - multiple locations [GEOGRAPHIC_DATA] […" at bounding box center [552, 605] width 380 height 49
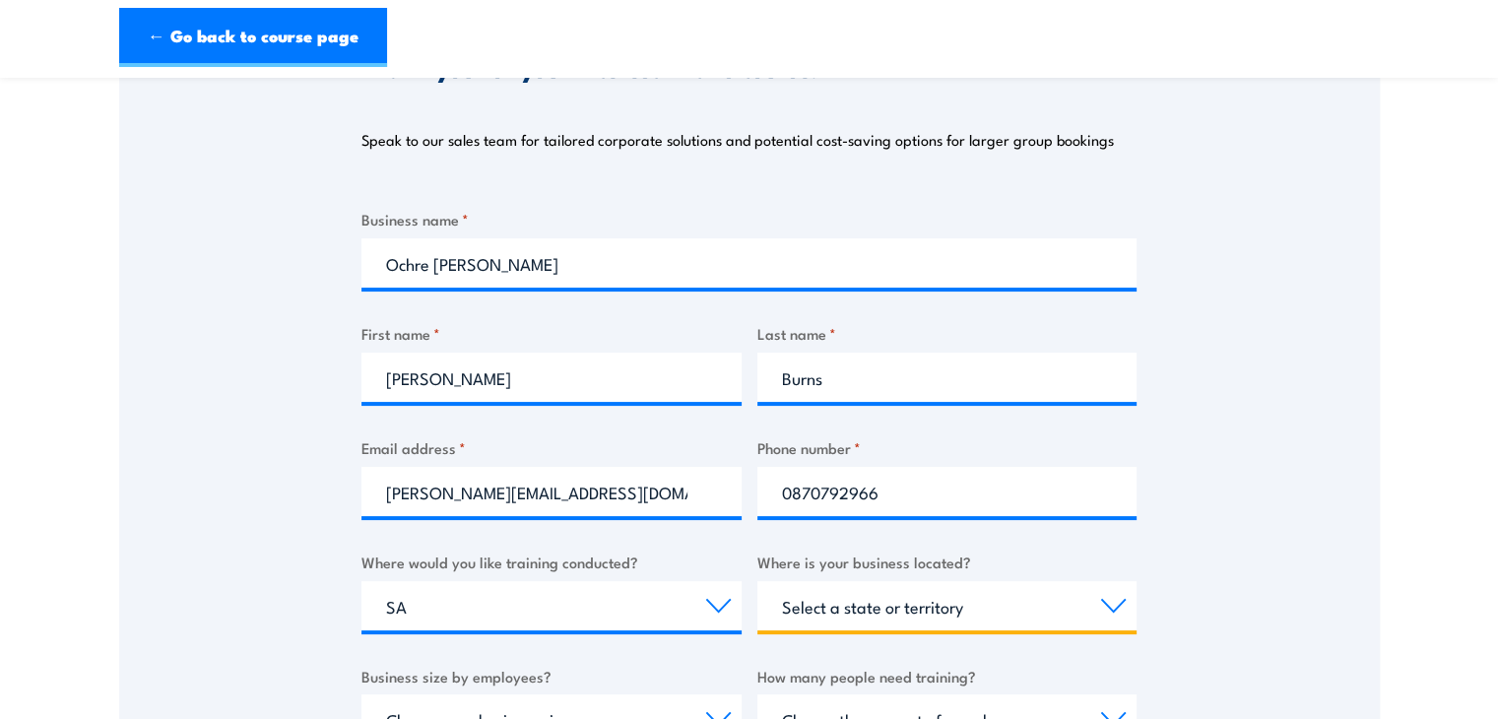
click at [1115, 600] on select "Select a state or territory [GEOGRAPHIC_DATA] [GEOGRAPHIC_DATA] [GEOGRAPHIC_DAT…" at bounding box center [948, 605] width 380 height 49
select select "SA"
click at [758, 581] on select "Select a state or territory [GEOGRAPHIC_DATA] [GEOGRAPHIC_DATA] [GEOGRAPHIC_DAT…" at bounding box center [948, 605] width 380 height 49
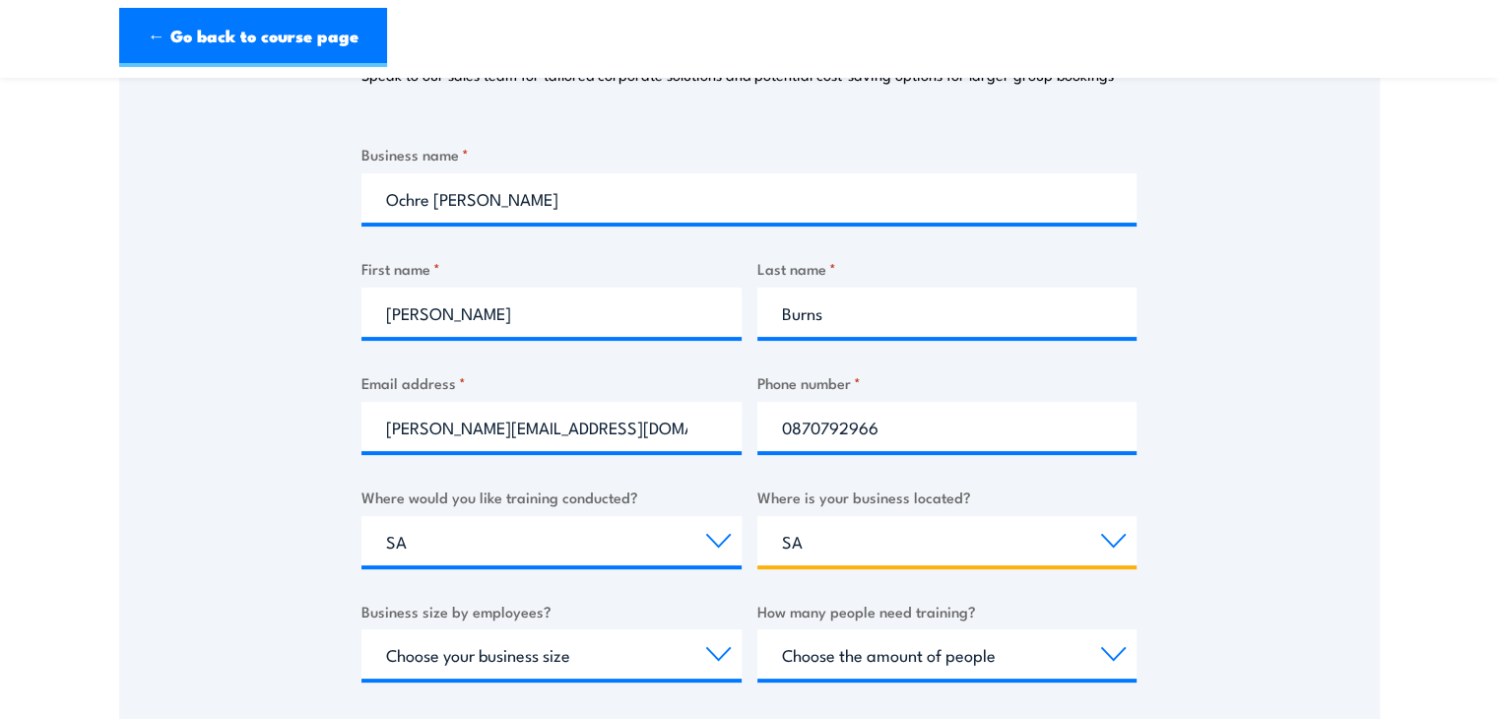
scroll to position [493, 0]
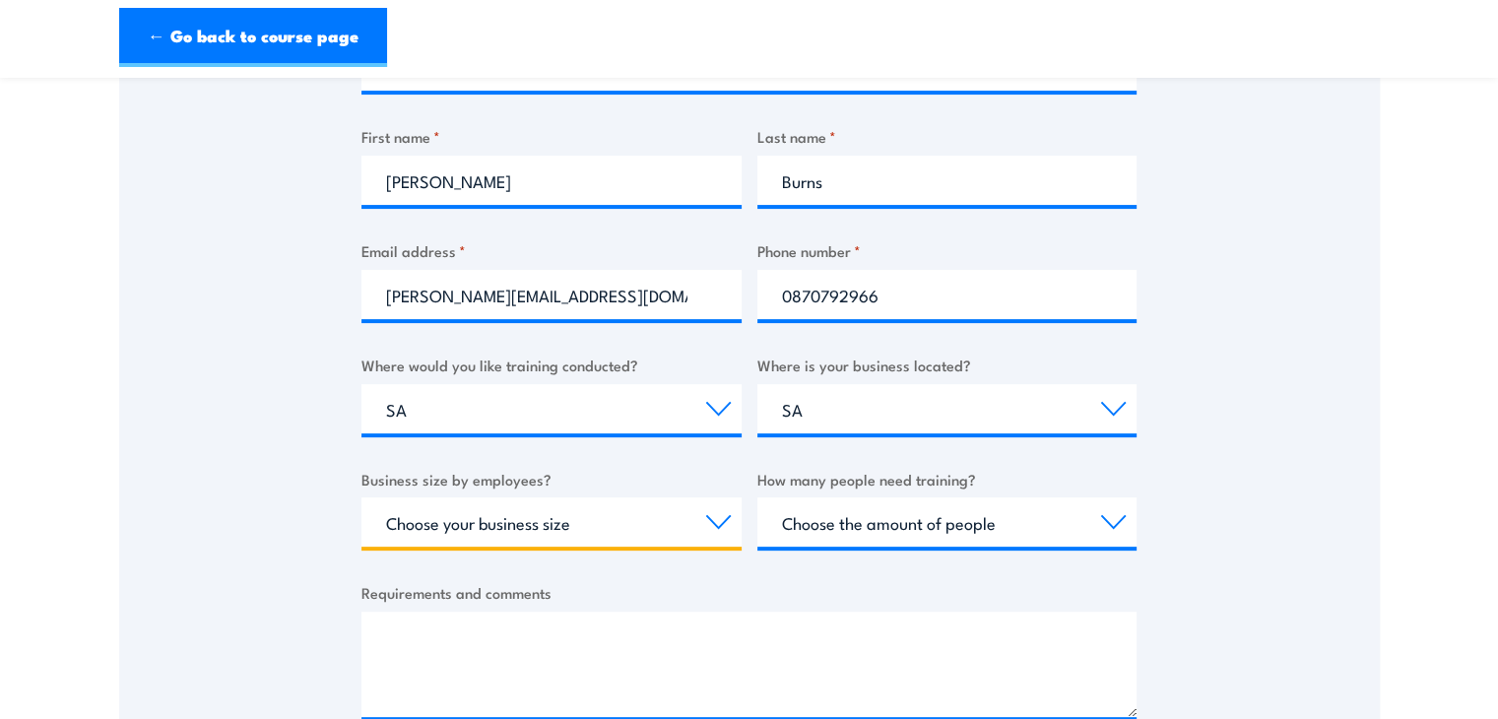
drag, startPoint x: 724, startPoint y: 523, endPoint x: 704, endPoint y: 526, distance: 19.9
click at [720, 525] on select "Choose your business size 1 to 19 20 to 199 200+" at bounding box center [552, 522] width 380 height 49
select select "1 to 19"
click at [362, 498] on select "Choose your business size 1 to 19 20 to 199 200+" at bounding box center [552, 522] width 380 height 49
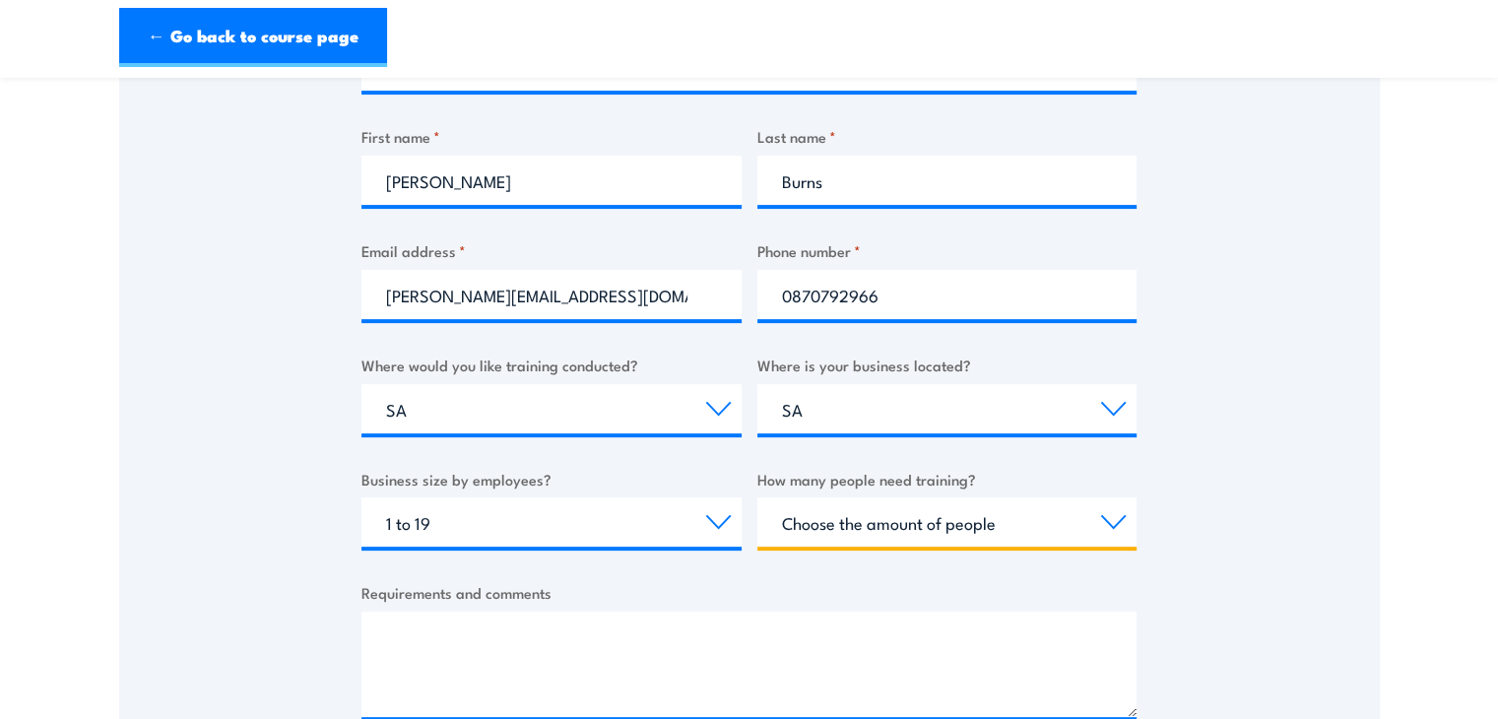
click at [1110, 521] on select "Choose the amount of people 1 to 4 5 to 19 20+" at bounding box center [948, 522] width 380 height 49
select select "5 to 19"
click at [758, 498] on select "Choose the amount of people 1 to 4 5 to 19 20+" at bounding box center [948, 522] width 380 height 49
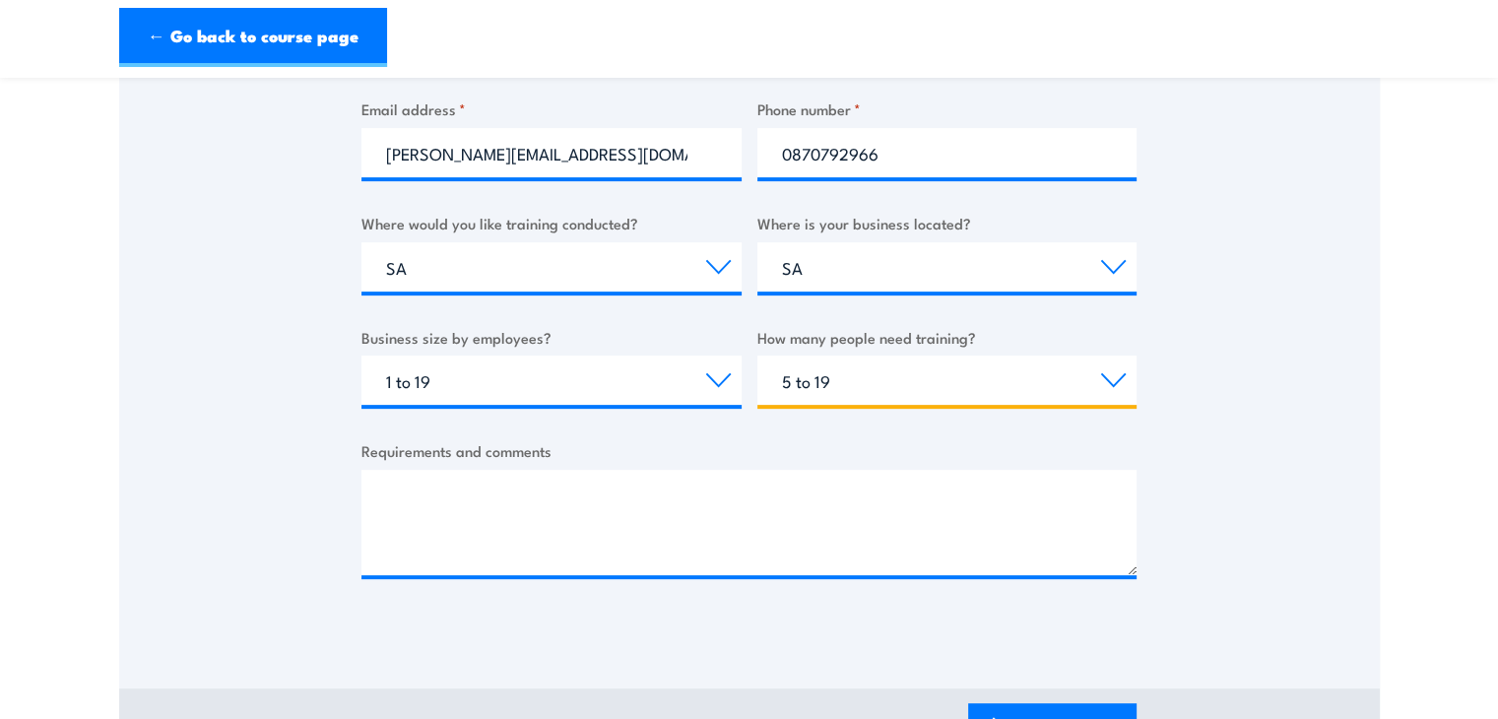
scroll to position [591, 0]
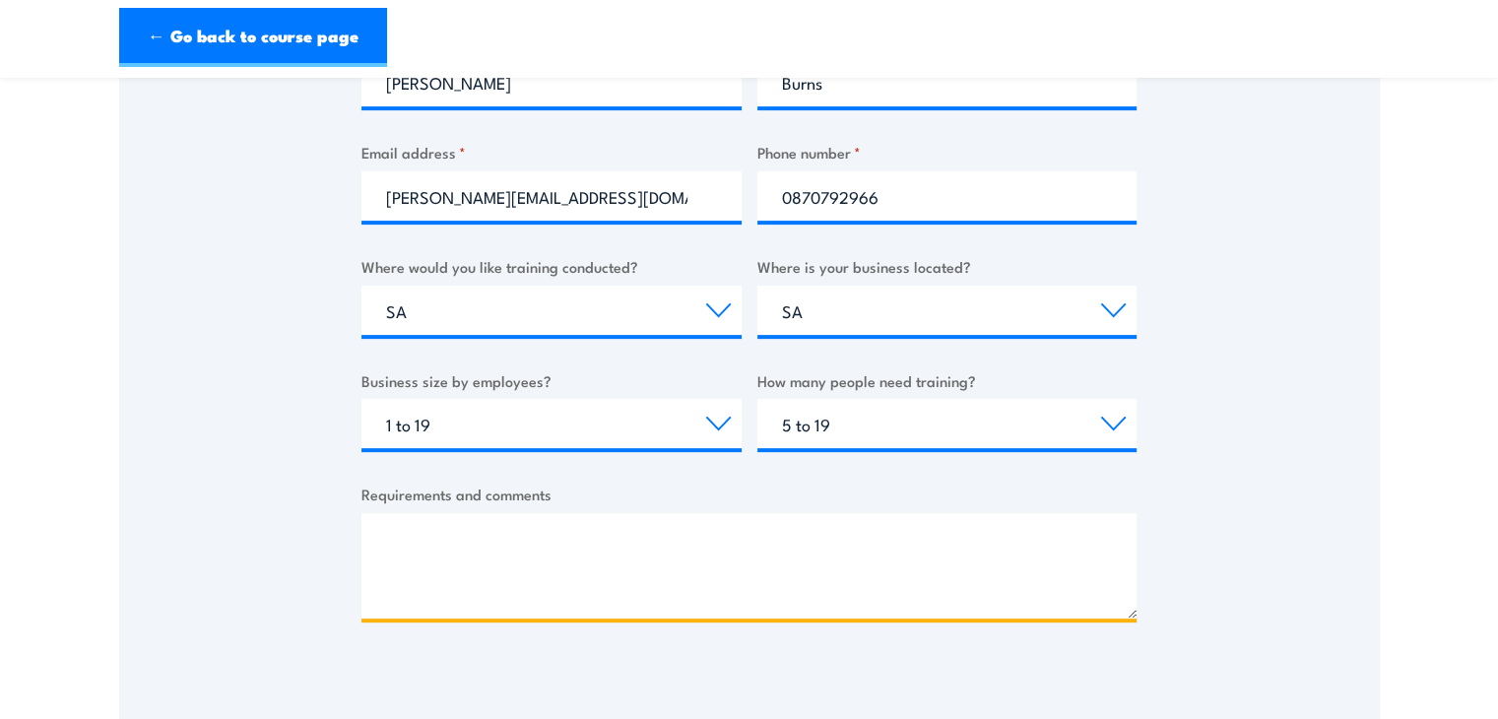
click at [479, 536] on textarea "Requirements and comments" at bounding box center [749, 565] width 775 height 105
click at [859, 542] on textarea "We are a small team of 11. Could an onsite training day be organised" at bounding box center [749, 565] width 775 height 105
click at [913, 534] on textarea "We are a small team of 11. Could an onsite training day be organized" at bounding box center [749, 565] width 775 height 105
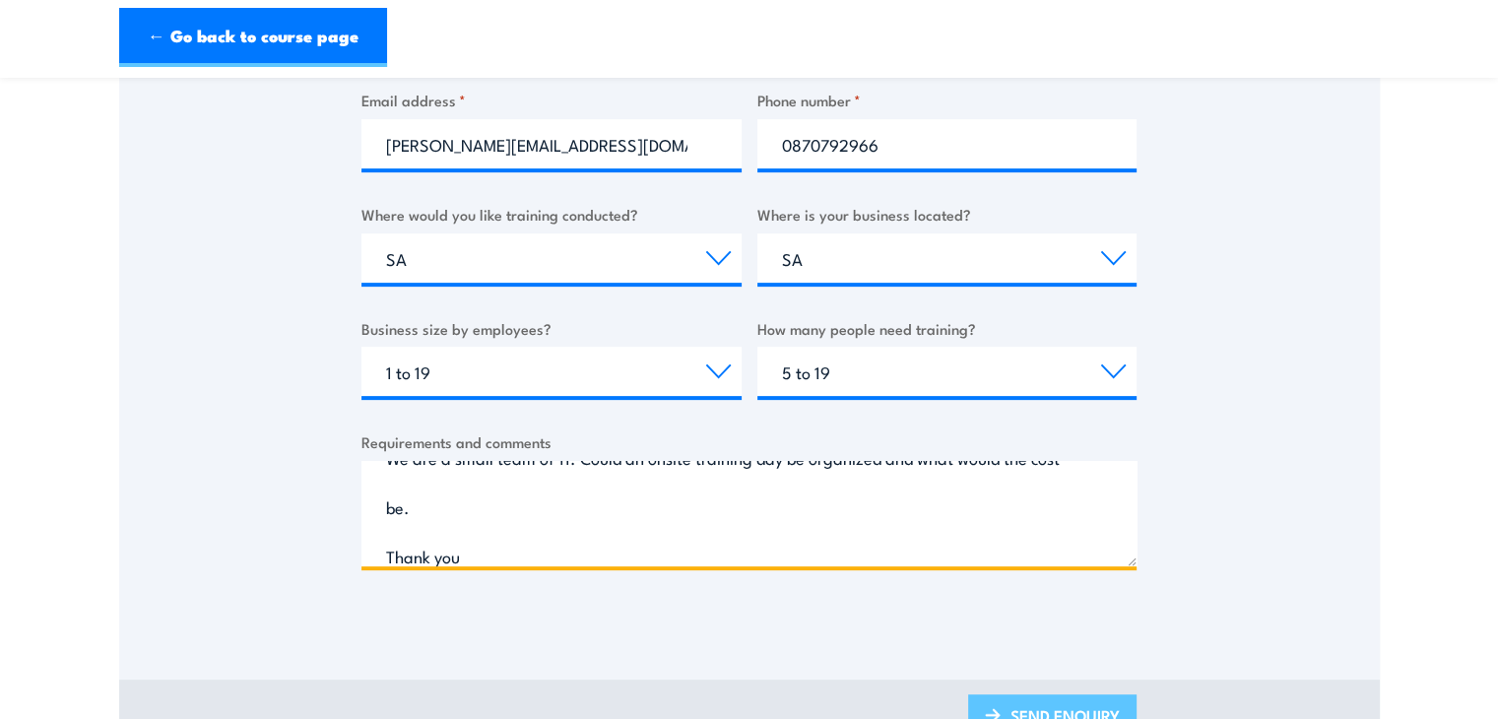
scroll to position [788, 0]
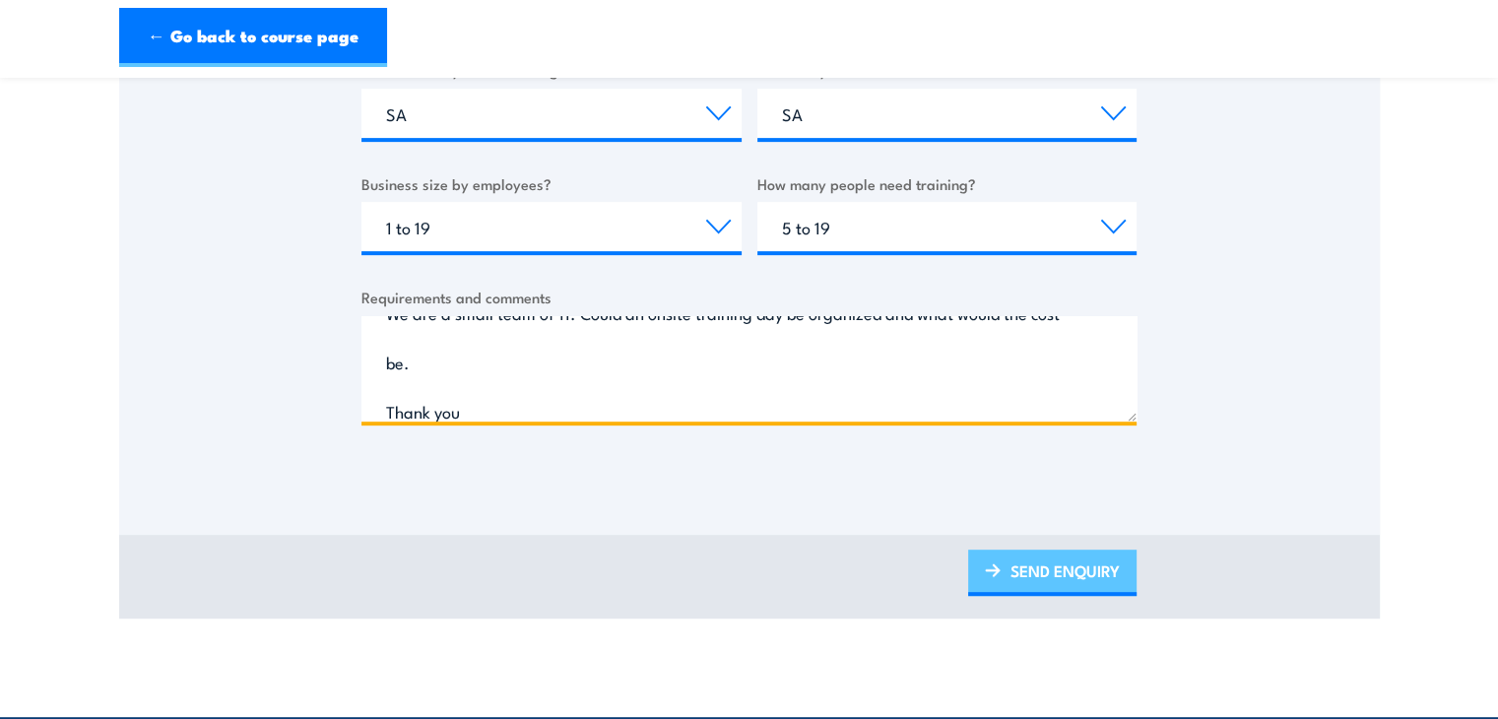
type textarea "We are a small team of 11. Could an onsite training day be organized and what w…"
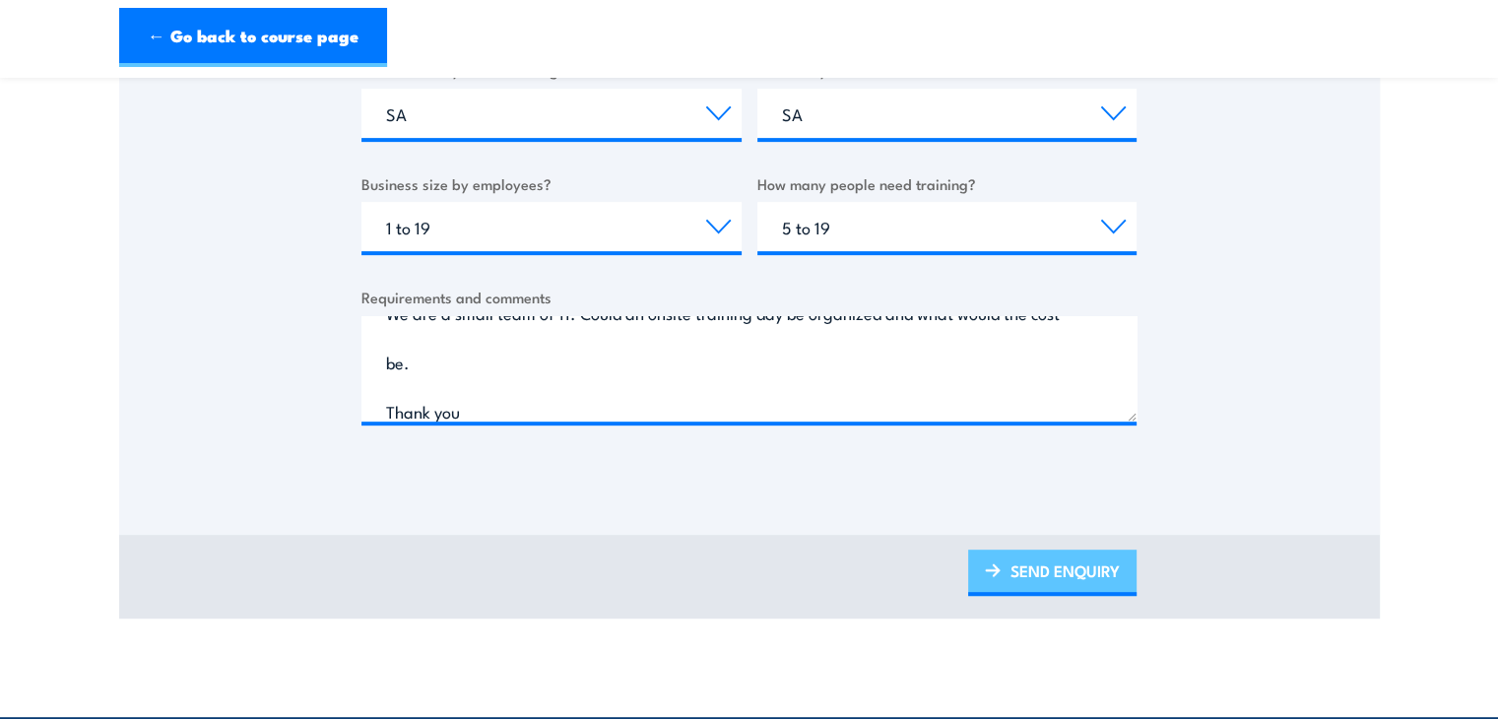
click at [1061, 573] on link "SEND ENQUIRY" at bounding box center [1052, 573] width 168 height 46
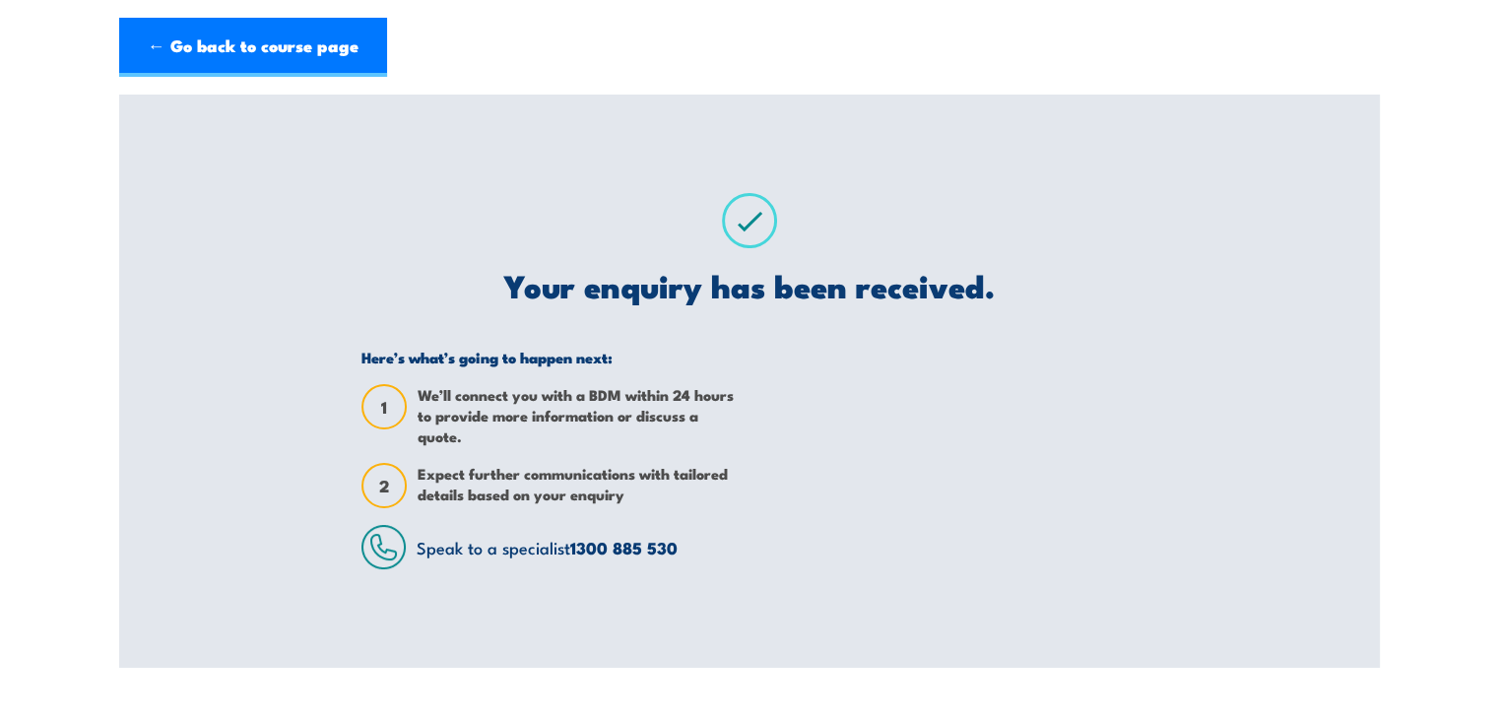
scroll to position [0, 0]
